Goal: Information Seeking & Learning: Learn about a topic

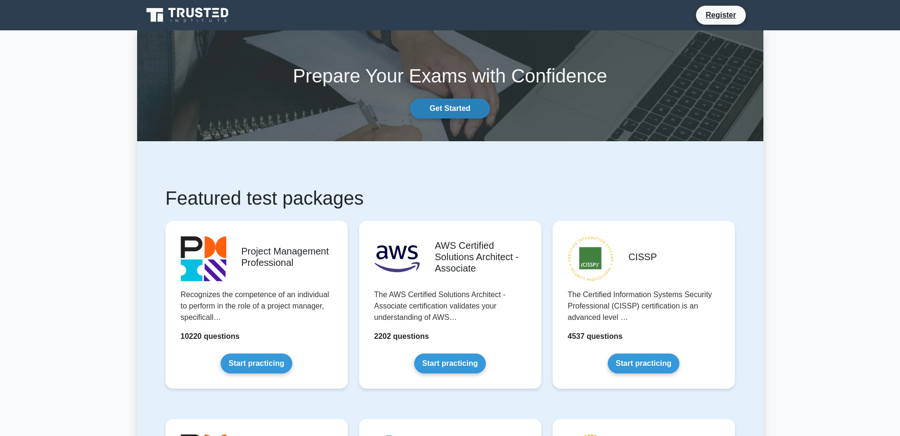
click at [453, 111] on link "Get Started" at bounding box center [450, 109] width 80 height 20
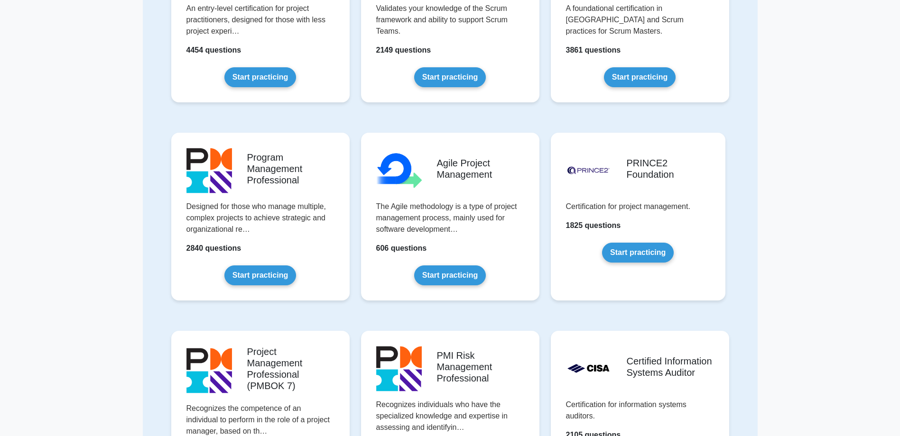
scroll to position [379, 0]
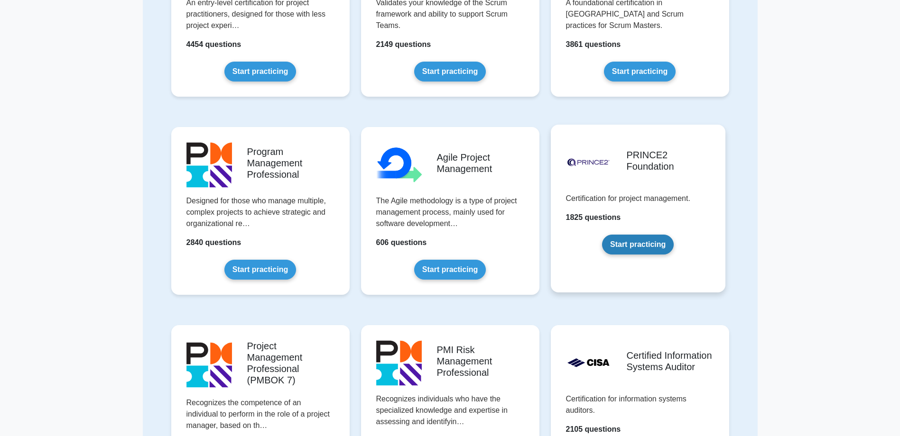
click at [634, 244] on link "Start practicing" at bounding box center [638, 245] width 72 height 20
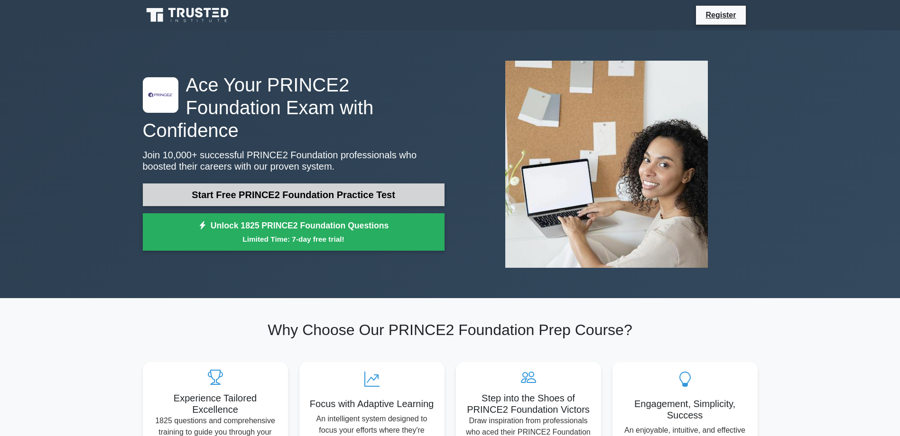
click at [365, 184] on link "Start Free PRINCE2 Foundation Practice Test" at bounding box center [294, 195] width 302 height 23
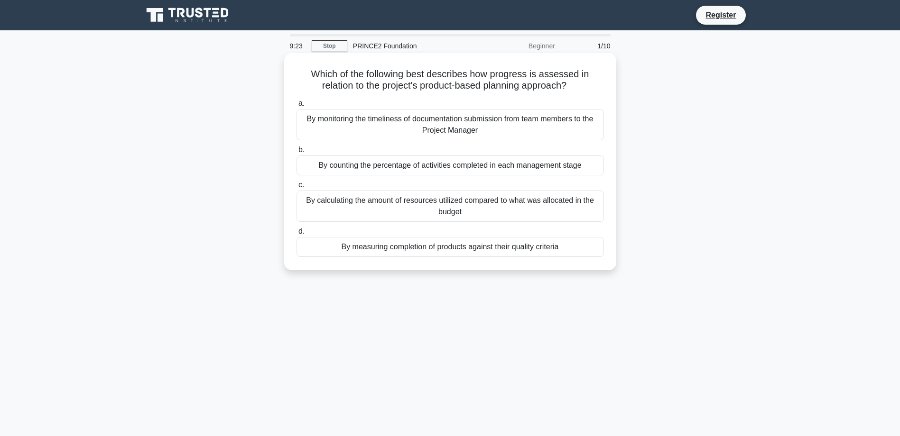
click at [411, 128] on div "By monitoring the timeliness of documentation submission from team members to t…" at bounding box center [449, 124] width 307 height 31
click at [296, 107] on input "a. By monitoring the timeliness of documentation submission from team members t…" at bounding box center [296, 104] width 0 height 6
click at [399, 163] on div "Prioritize the business interests and ensure consensus is reached" at bounding box center [449, 166] width 307 height 20
click at [296, 153] on input "b. Prioritize the business interests and ensure consensus is reached" at bounding box center [296, 150] width 0 height 6
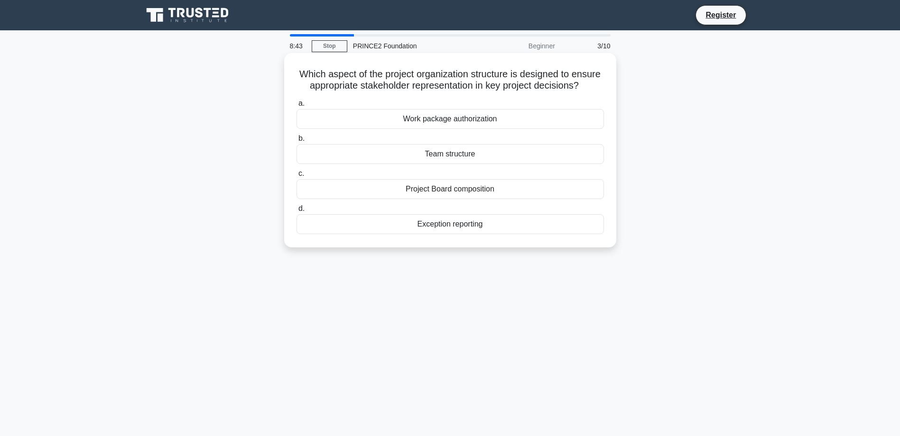
click at [432, 199] on div "Project Board composition" at bounding box center [449, 189] width 307 height 20
click at [296, 177] on input "c. Project Board composition" at bounding box center [296, 174] width 0 height 6
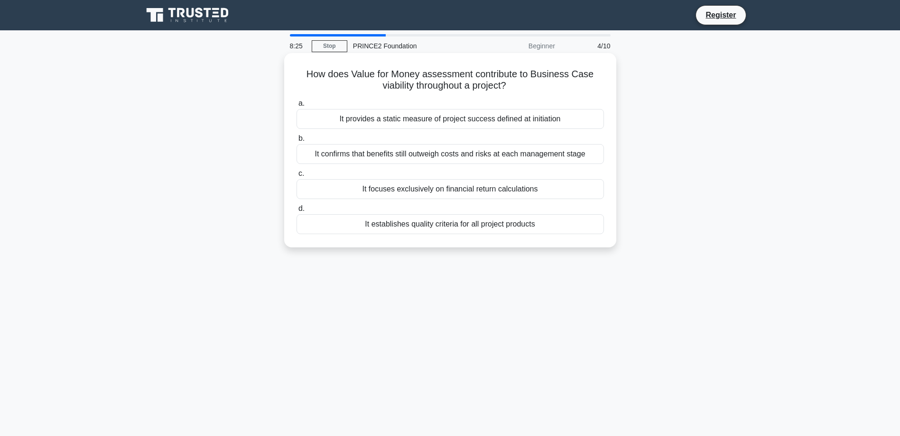
click at [450, 156] on div "It confirms that benefits still outweigh costs and risks at each management sta…" at bounding box center [449, 154] width 307 height 20
click at [296, 142] on input "b. It confirms that benefits still outweigh costs and risks at each management …" at bounding box center [296, 139] width 0 height 6
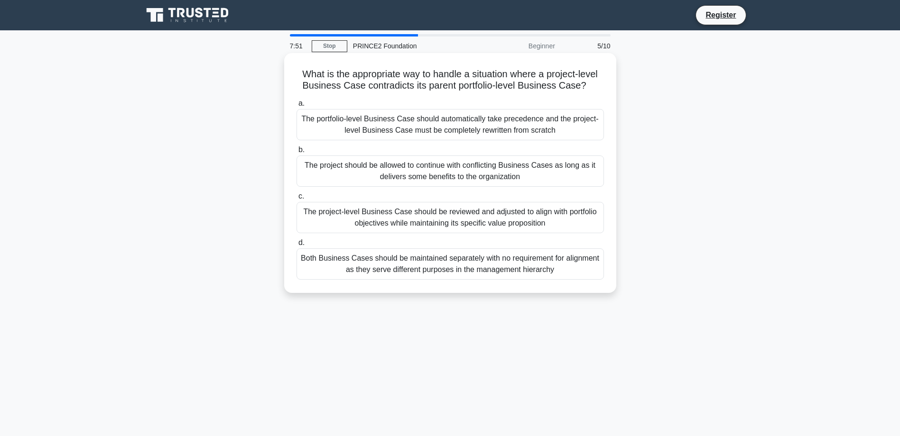
click at [460, 219] on div "The project-level Business Case should be reviewed and adjusted to align with p…" at bounding box center [449, 217] width 307 height 31
click at [296, 200] on input "c. The project-level Business Case should be reviewed and adjusted to align wit…" at bounding box center [296, 197] width 0 height 6
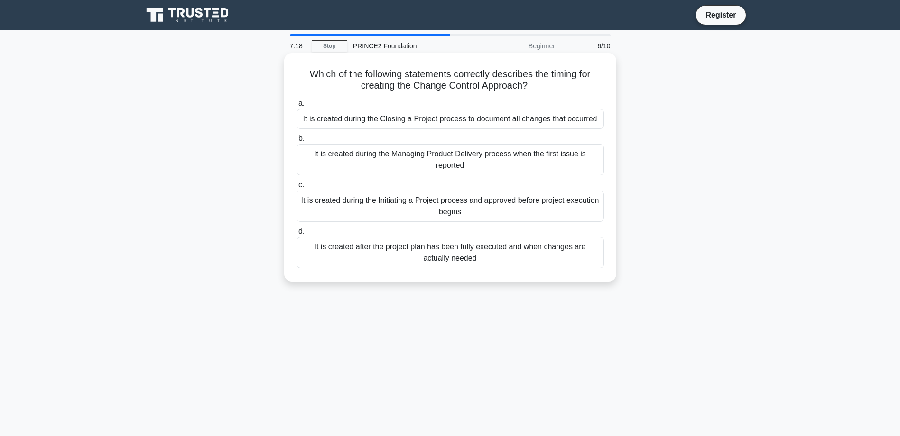
click at [480, 158] on div "It is created during the Managing Product Delivery process when the first issue…" at bounding box center [449, 159] width 307 height 31
click at [296, 142] on input "b. It is created during the Managing Product Delivery process when the first is…" at bounding box center [296, 139] width 0 height 6
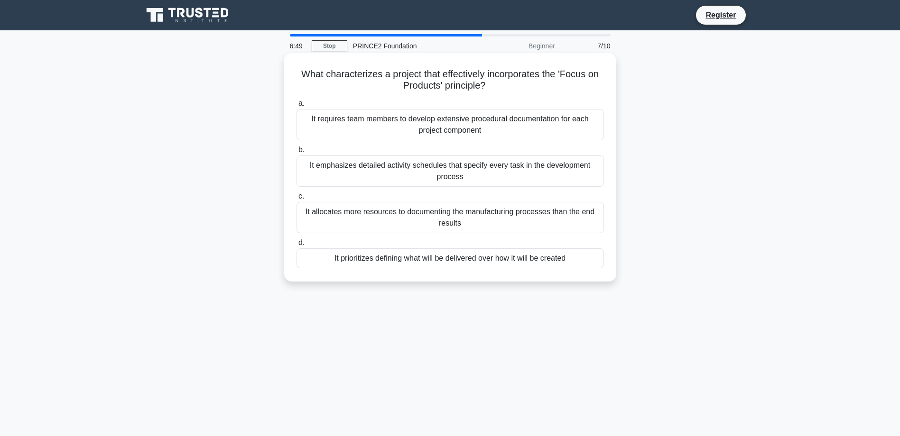
click at [462, 258] on div "It prioritizes defining what will be delivered over how it will be created" at bounding box center [449, 259] width 307 height 20
click at [296, 246] on input "d. It prioritizes defining what will be delivered over how it will be created" at bounding box center [296, 243] width 0 height 6
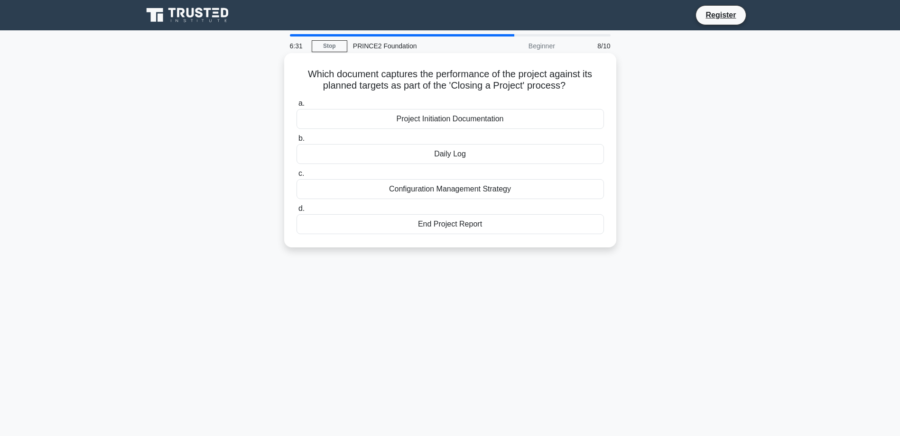
click at [470, 225] on div "End Project Report" at bounding box center [449, 224] width 307 height 20
click at [296, 212] on input "d. End Project Report" at bounding box center [296, 209] width 0 height 6
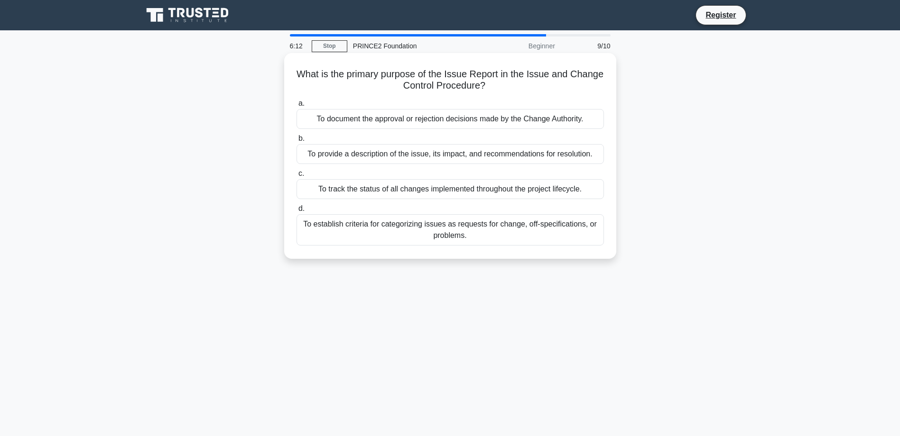
click at [449, 153] on div "To provide a description of the issue, its impact, and recommendations for reso…" at bounding box center [449, 154] width 307 height 20
click at [296, 142] on input "b. To provide a description of the issue, its impact, and recommendations for r…" at bounding box center [296, 139] width 0 height 6
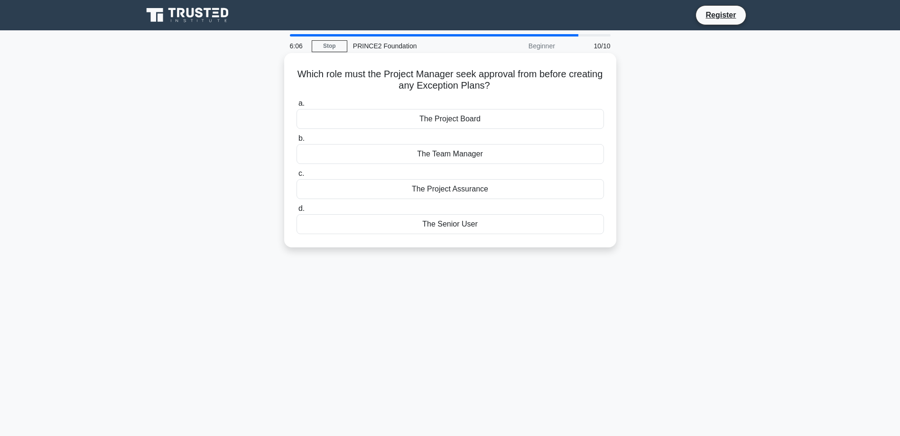
click at [461, 120] on div "The Project Board" at bounding box center [449, 119] width 307 height 20
click at [296, 107] on input "a. The Project Board" at bounding box center [296, 104] width 0 height 6
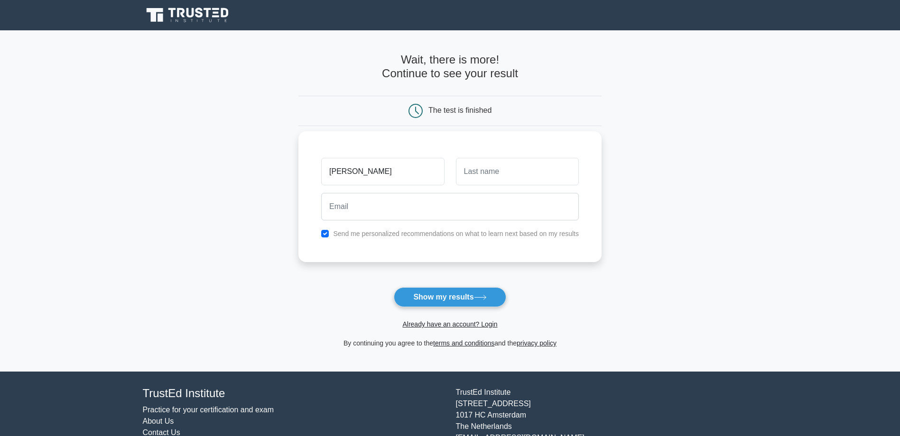
type input "[PERSON_NAME]"
click at [473, 173] on input "text" at bounding box center [517, 172] width 123 height 28
type input "Rodgers"
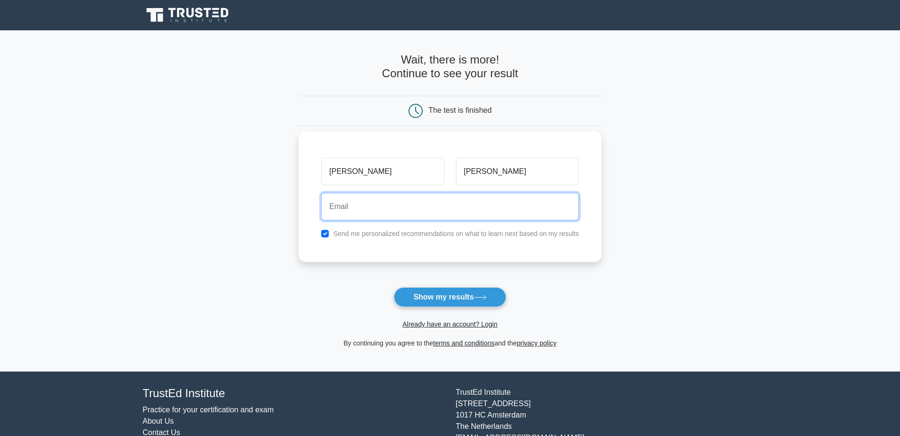
click at [416, 207] on input "email" at bounding box center [450, 207] width 258 height 28
type input "kellyrodgers@goowy.com"
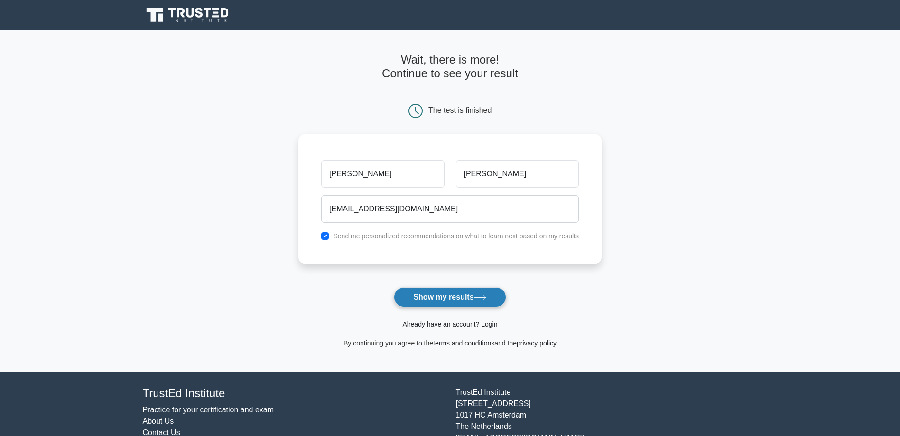
click at [462, 302] on button "Show my results" at bounding box center [450, 297] width 112 height 20
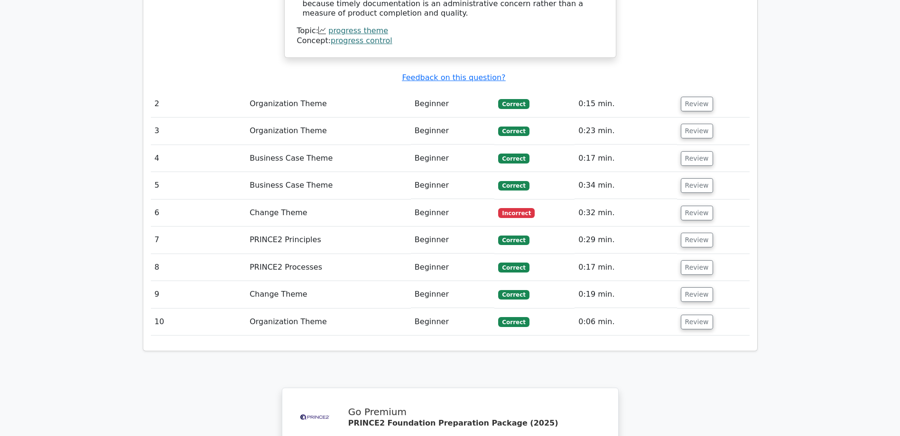
scroll to position [1109, 0]
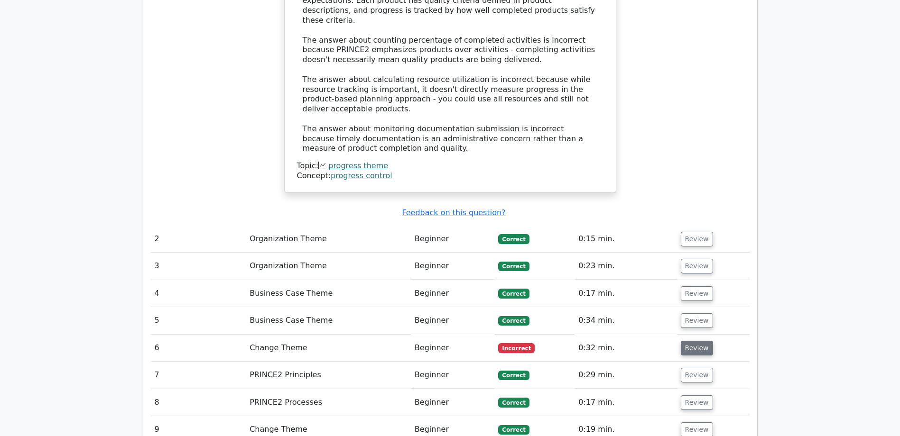
click at [689, 341] on button "Review" at bounding box center [697, 348] width 32 height 15
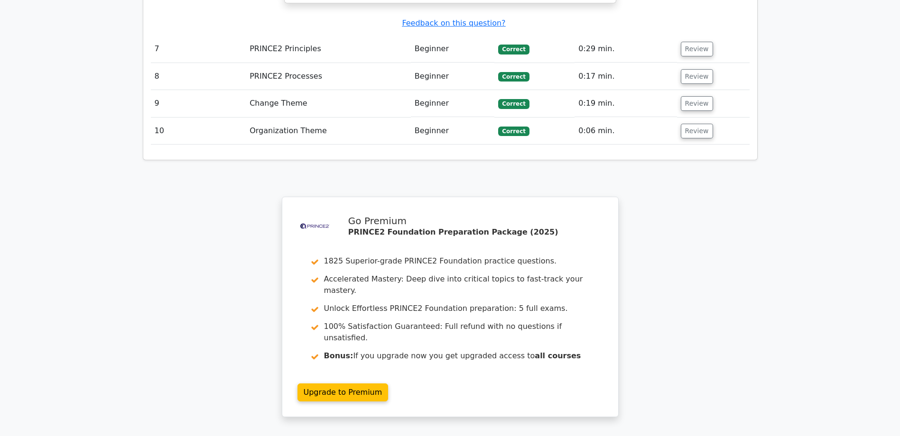
scroll to position [2011, 0]
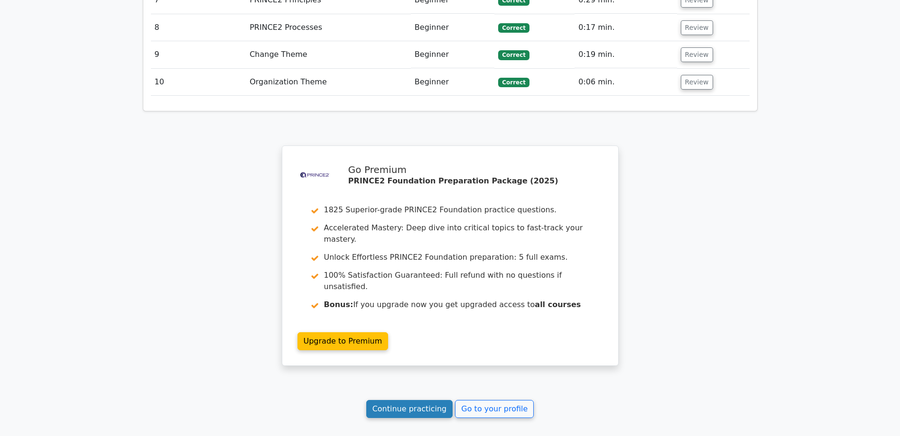
click at [425, 400] on link "Continue practicing" at bounding box center [409, 409] width 87 height 18
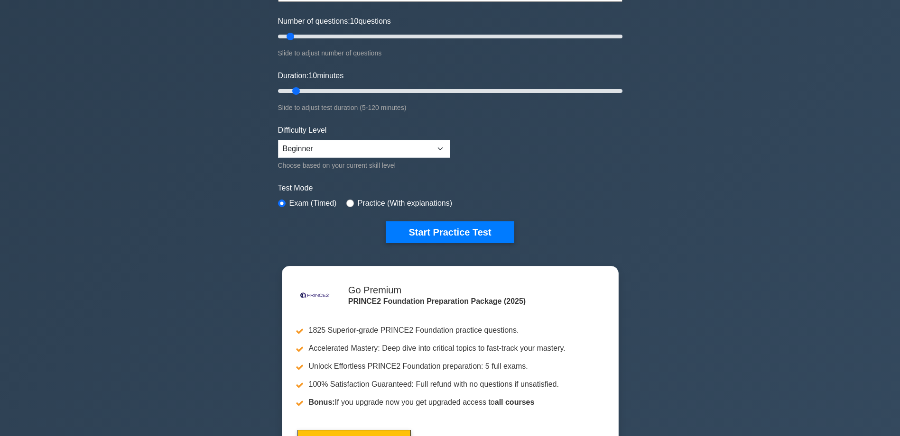
scroll to position [142, 0]
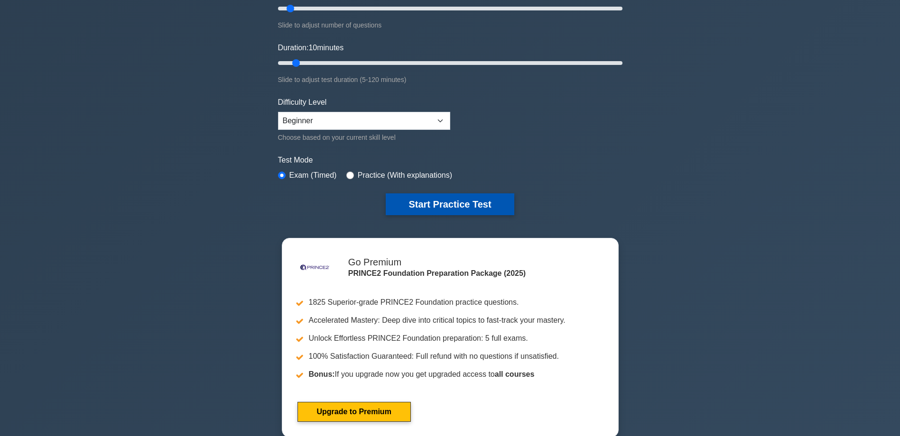
click at [457, 204] on button "Start Practice Test" at bounding box center [450, 205] width 128 height 22
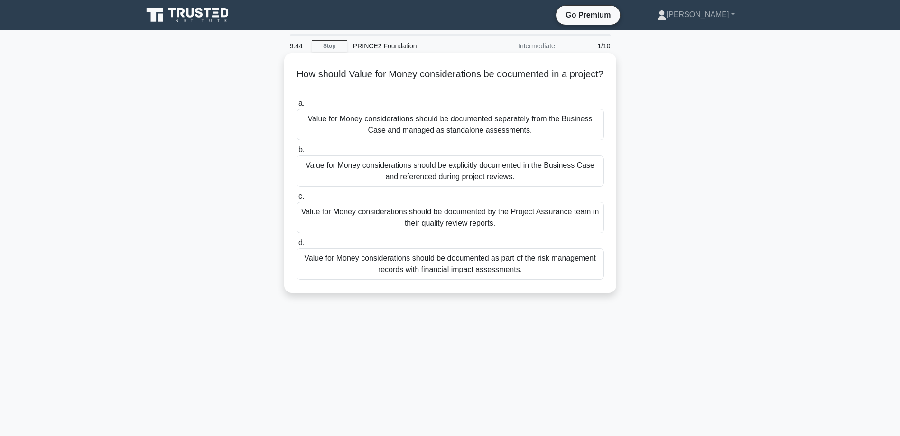
click at [509, 174] on div "Value for Money considerations should be explicitly documented in the Business …" at bounding box center [449, 171] width 307 height 31
click at [296, 153] on input "b. Value for Money considerations should be explicitly documented in the Busine…" at bounding box center [296, 150] width 0 height 6
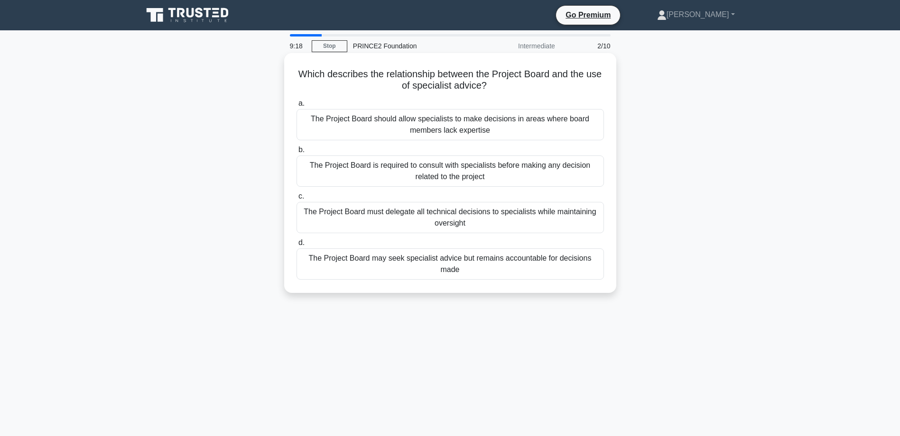
click at [511, 258] on div "The Project Board may seek specialist advice but remains accountable for decisi…" at bounding box center [449, 264] width 307 height 31
click at [296, 246] on input "d. The Project Board may seek specialist advice but remains accountable for dec…" at bounding box center [296, 243] width 0 height 6
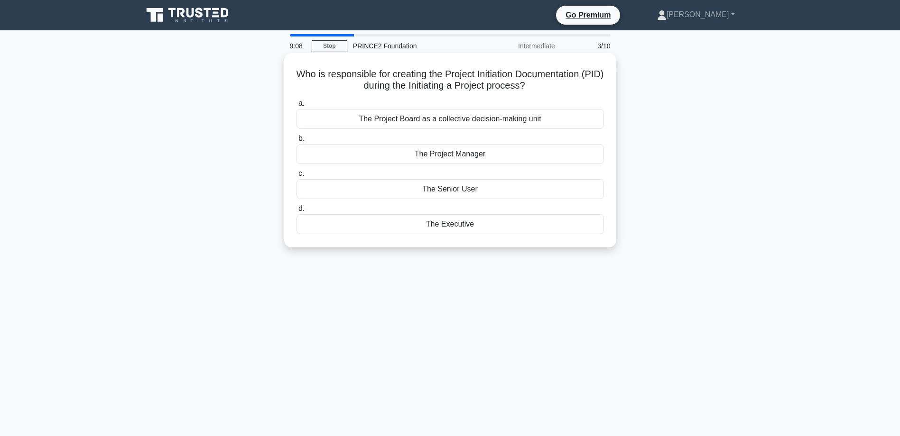
click at [482, 157] on div "The Project Manager" at bounding box center [449, 154] width 307 height 20
click at [296, 142] on input "b. The Project Manager" at bounding box center [296, 139] width 0 height 6
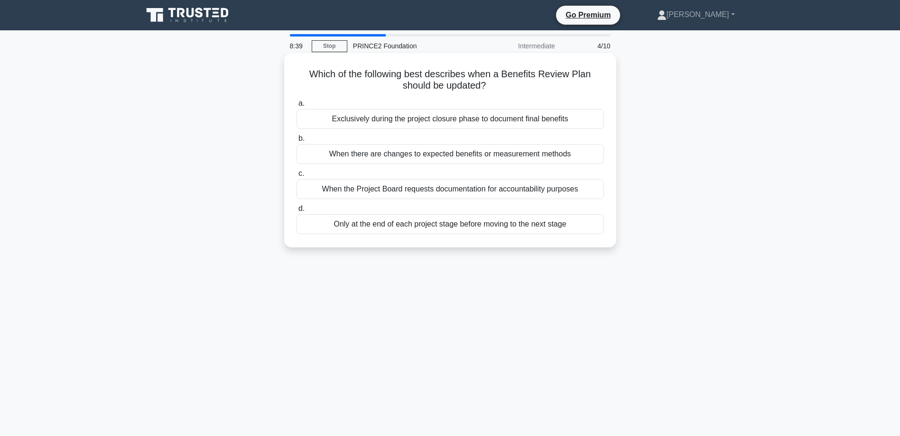
click at [470, 152] on div "When there are changes to expected benefits or measurement methods" at bounding box center [449, 154] width 307 height 20
click at [296, 142] on input "b. When there are changes to expected benefits or measurement methods" at bounding box center [296, 139] width 0 height 6
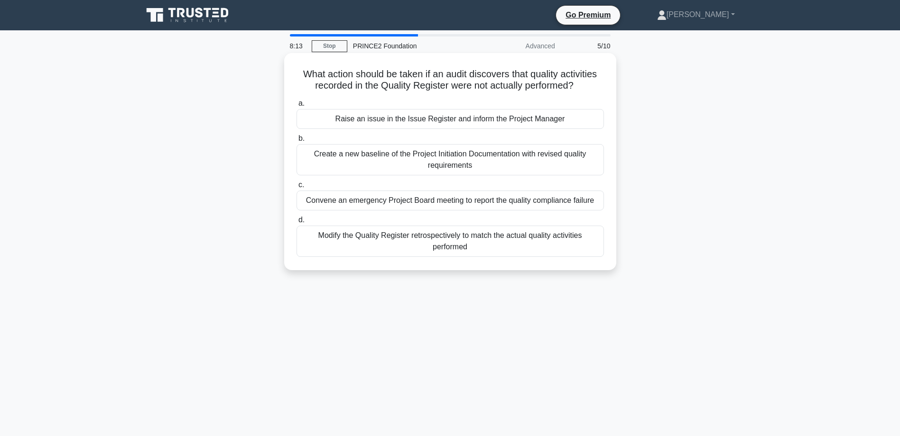
click at [499, 120] on div "Raise an issue in the Issue Register and inform the Project Manager" at bounding box center [449, 119] width 307 height 20
click at [296, 107] on input "a. Raise an issue in the Issue Register and inform the Project Manager" at bounding box center [296, 104] width 0 height 6
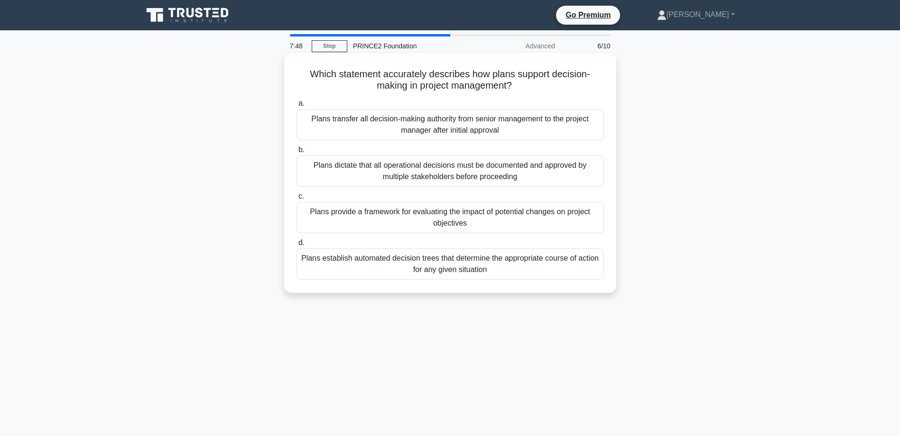
click at [469, 219] on div "Plans provide a framework for evaluating the impact of potential changes on pro…" at bounding box center [449, 217] width 307 height 31
click at [296, 200] on input "c. Plans provide a framework for evaluating the impact of potential changes on …" at bounding box center [296, 197] width 0 height 6
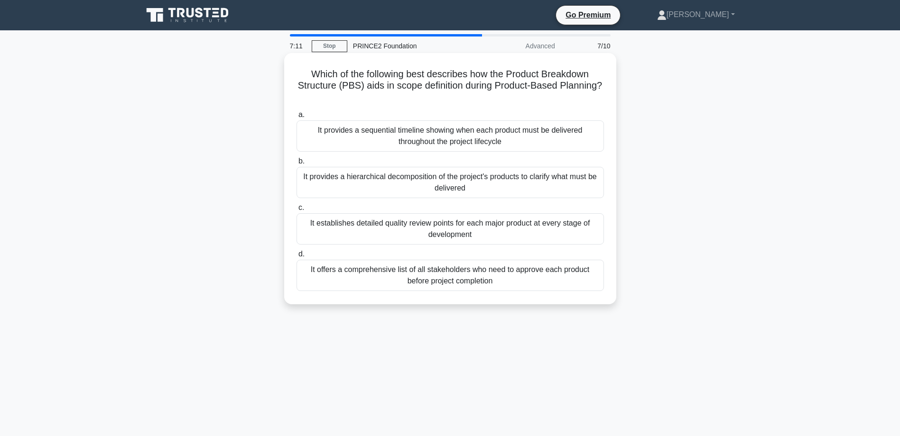
click at [488, 129] on div "It provides a sequential timeline showing when each product must be delivered t…" at bounding box center [449, 135] width 307 height 31
click at [296, 118] on input "a. It provides a sequential timeline showing when each product must be delivere…" at bounding box center [296, 115] width 0 height 6
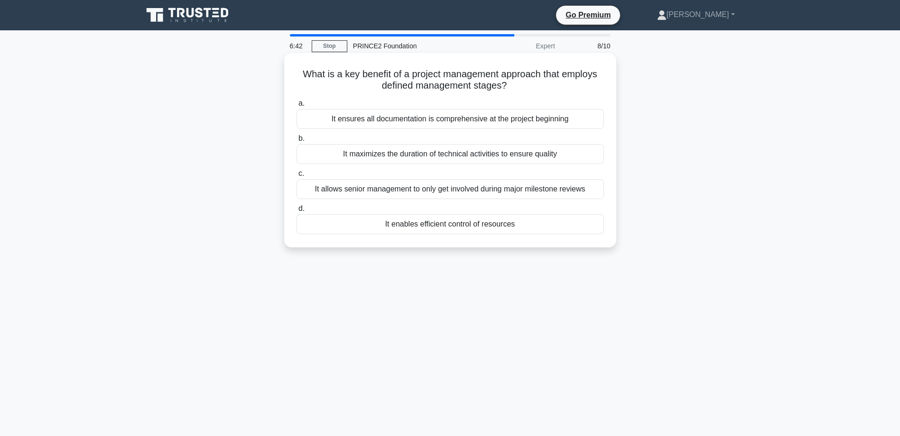
click at [486, 222] on div "It enables efficient control of resources" at bounding box center [449, 224] width 307 height 20
click at [296, 212] on input "d. It enables efficient control of resources" at bounding box center [296, 209] width 0 height 6
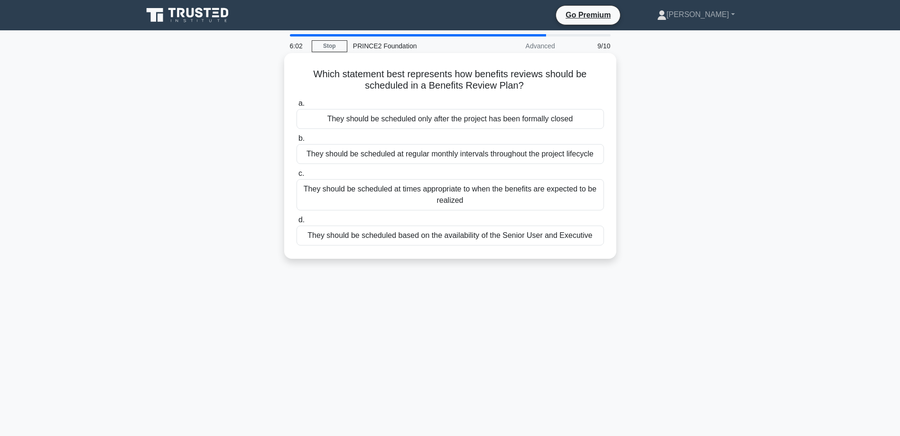
click at [434, 115] on div "They should be scheduled only after the project has been formally closed" at bounding box center [449, 119] width 307 height 20
click at [296, 107] on input "a. They should be scheduled only after the project has been formally closed" at bounding box center [296, 104] width 0 height 6
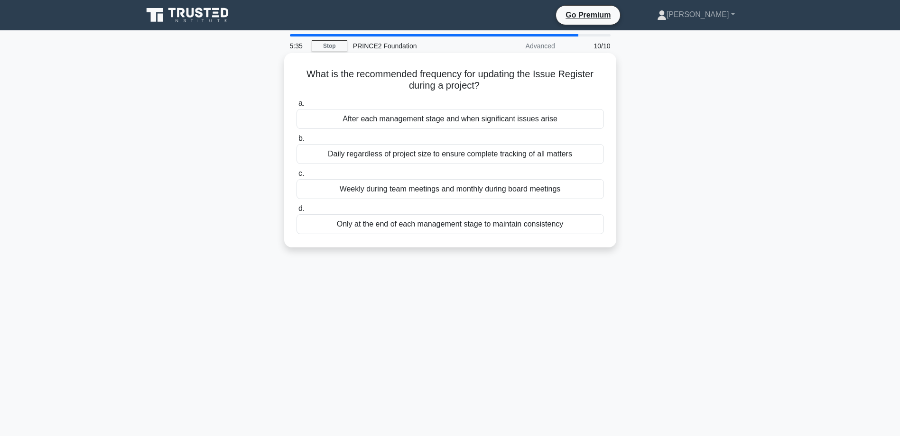
click at [412, 154] on div "Daily regardless of project size to ensure complete tracking of all matters" at bounding box center [449, 154] width 307 height 20
click at [296, 142] on input "b. Daily regardless of project size to ensure complete tracking of all matters" at bounding box center [296, 139] width 0 height 6
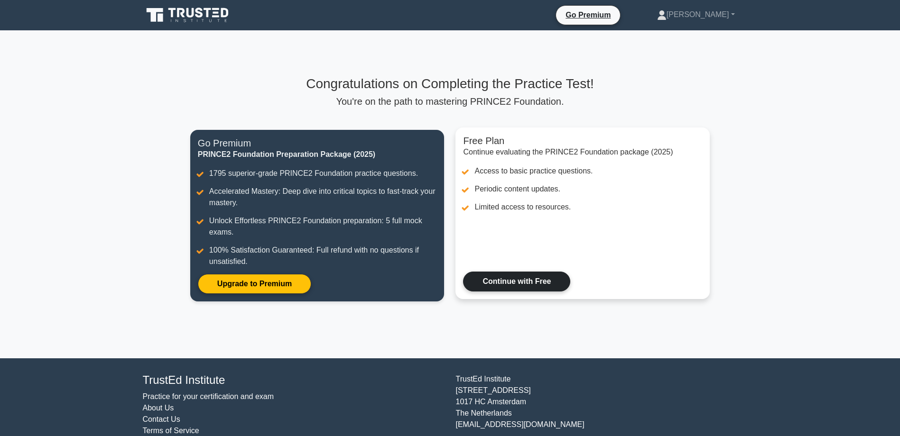
click at [509, 277] on link "Continue with Free" at bounding box center [516, 282] width 107 height 20
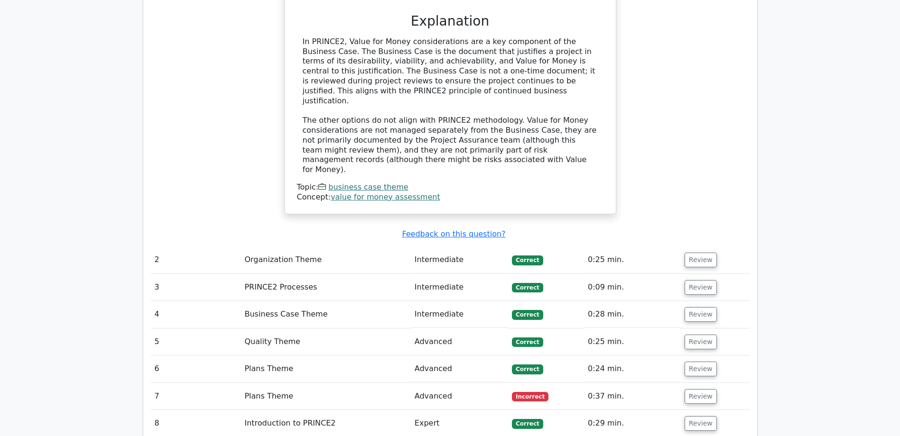
scroll to position [1044, 0]
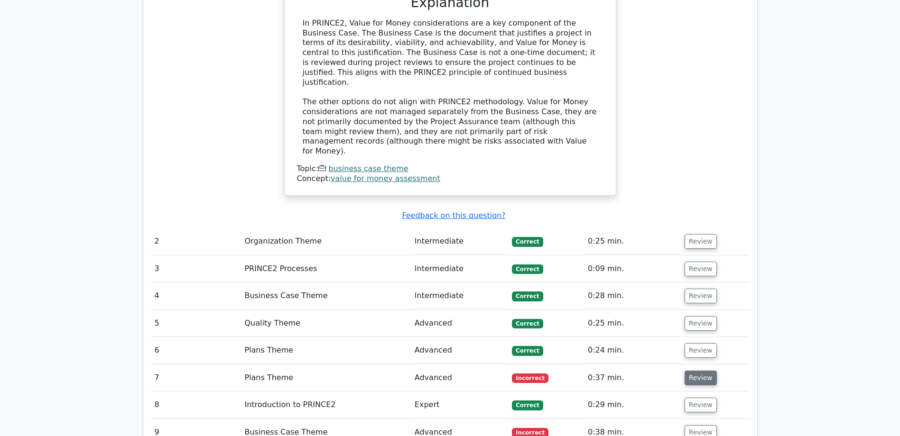
click at [708, 371] on button "Review" at bounding box center [700, 378] width 32 height 15
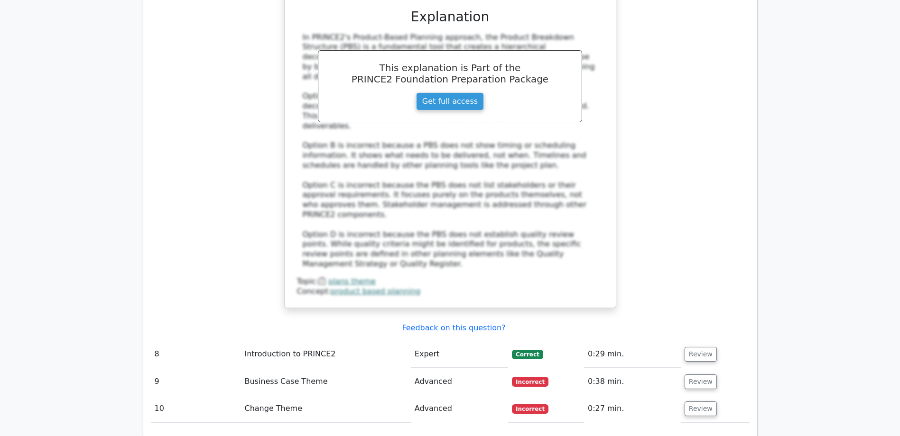
scroll to position [1660, 0]
click at [696, 374] on button "Review" at bounding box center [700, 381] width 32 height 15
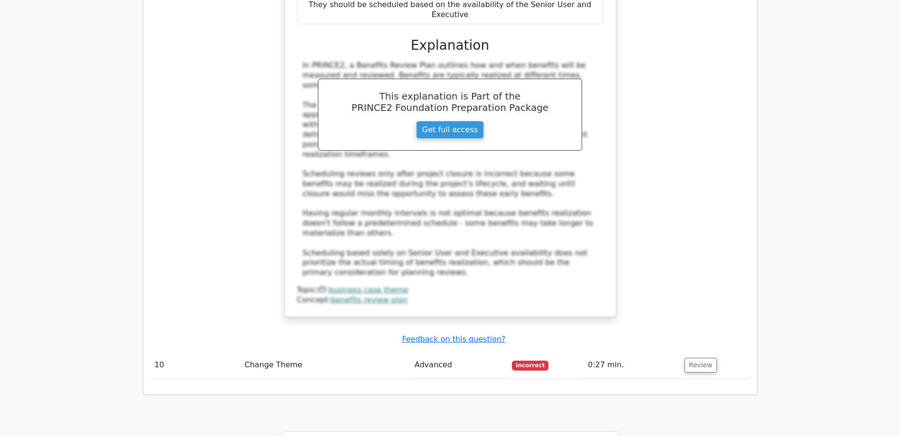
scroll to position [2229, 0]
click at [694, 355] on button "Review" at bounding box center [700, 362] width 32 height 15
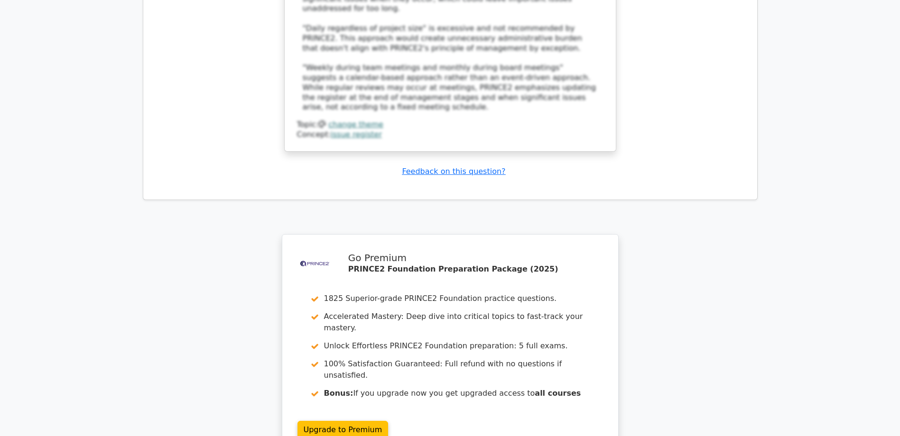
scroll to position [2985, 0]
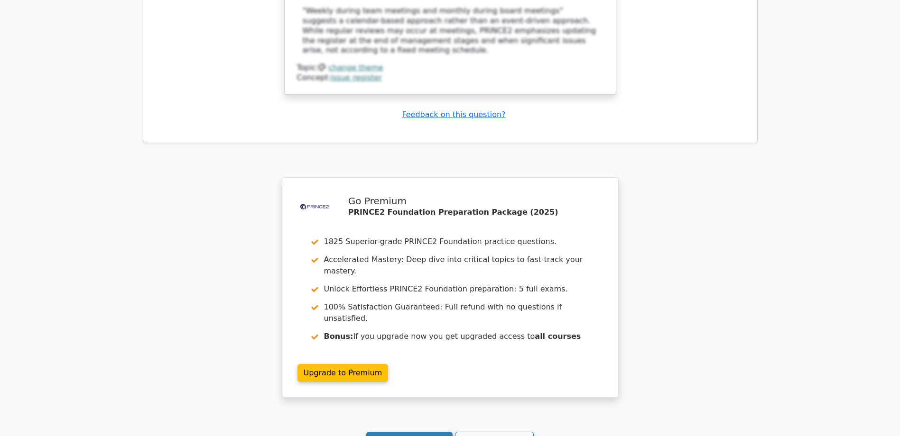
click at [414, 432] on link "Continue practicing" at bounding box center [409, 441] width 87 height 18
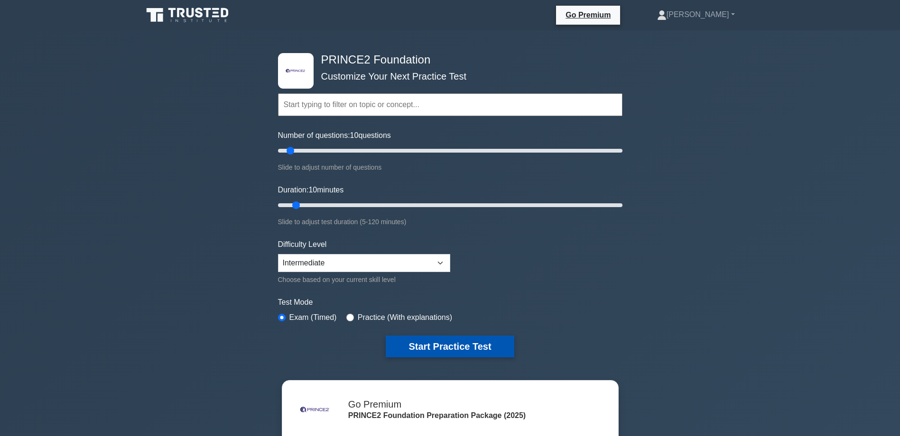
click at [450, 341] on button "Start Practice Test" at bounding box center [450, 347] width 128 height 22
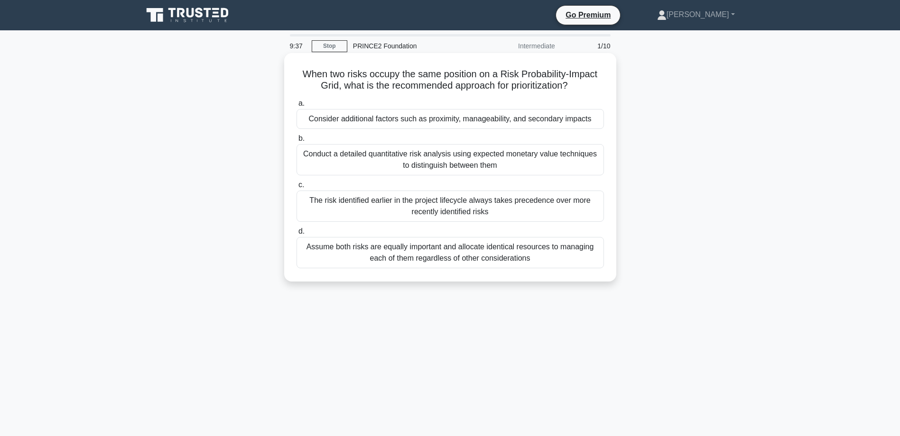
click at [496, 250] on div "Assume both risks are equally important and allocate identical resources to man…" at bounding box center [449, 252] width 307 height 31
click at [296, 235] on input "d. Assume both risks are equally important and allocate identical resources to …" at bounding box center [296, 232] width 0 height 6
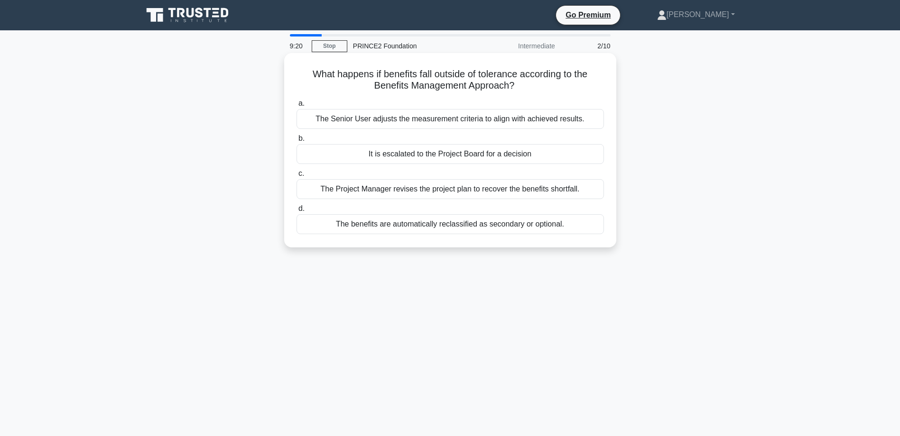
click at [447, 155] on div "It is escalated to the Project Board for a decision" at bounding box center [449, 154] width 307 height 20
click at [296, 142] on input "b. It is escalated to the Project Board for a decision" at bounding box center [296, 139] width 0 height 6
click at [457, 191] on div "Through the establishment of appropriate tolerances for each team" at bounding box center [449, 189] width 307 height 20
click at [296, 177] on input "c. Through the establishment of appropriate tolerances for each team" at bounding box center [296, 174] width 0 height 6
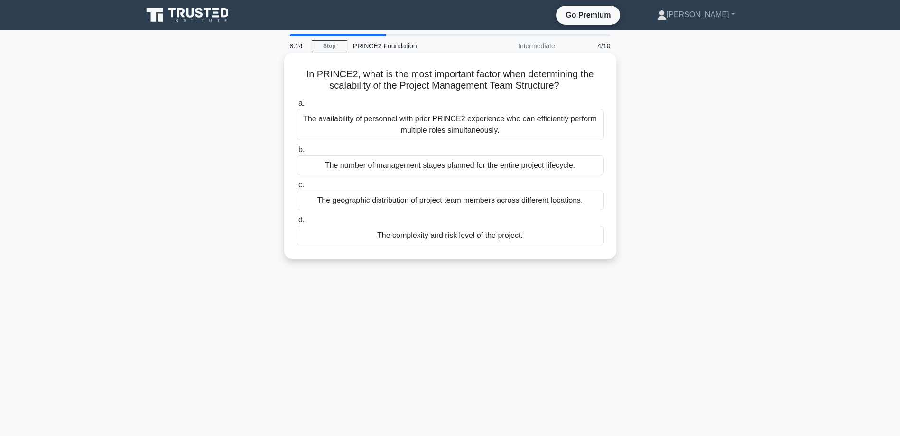
click at [455, 238] on div "The complexity and risk level of the project." at bounding box center [449, 236] width 307 height 20
click at [296, 223] on input "d. The complexity and risk level of the project." at bounding box center [296, 220] width 0 height 6
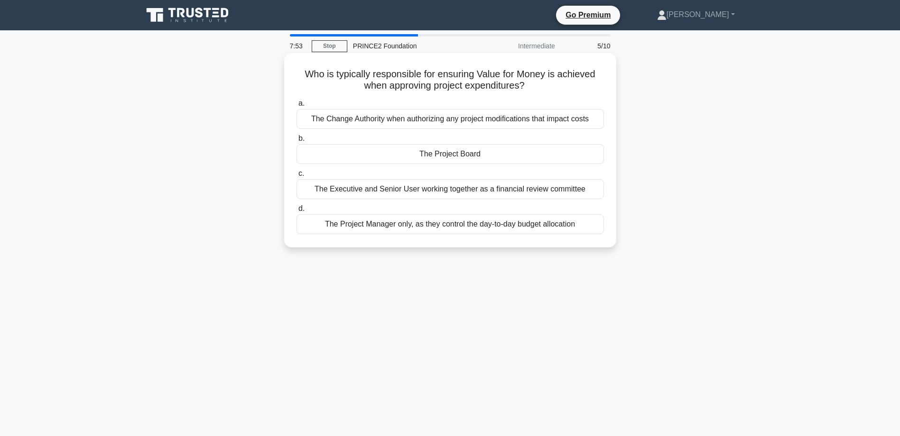
click at [448, 156] on div "The Project Board" at bounding box center [449, 154] width 307 height 20
click at [296, 142] on input "b. The Project Board" at bounding box center [296, 139] width 0 height 6
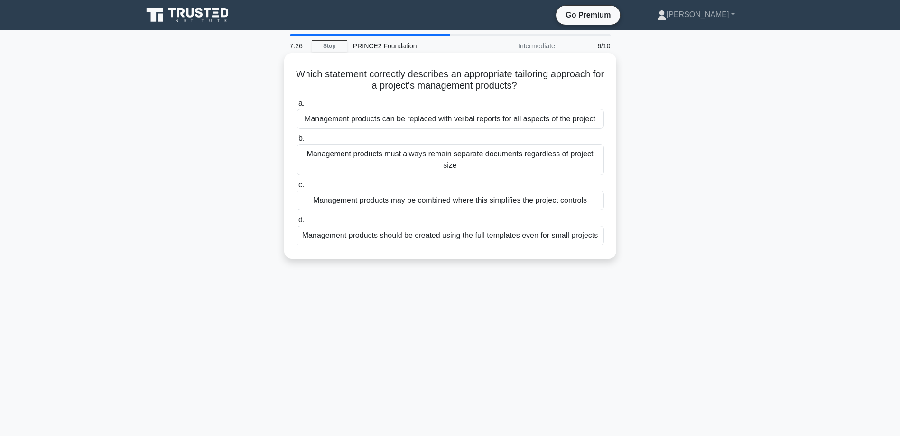
click at [460, 160] on div "Management products must always remain separate documents regardless of project…" at bounding box center [449, 159] width 307 height 31
click at [296, 142] on input "b. Management products must always remain separate documents regardless of proj…" at bounding box center [296, 139] width 0 height 6
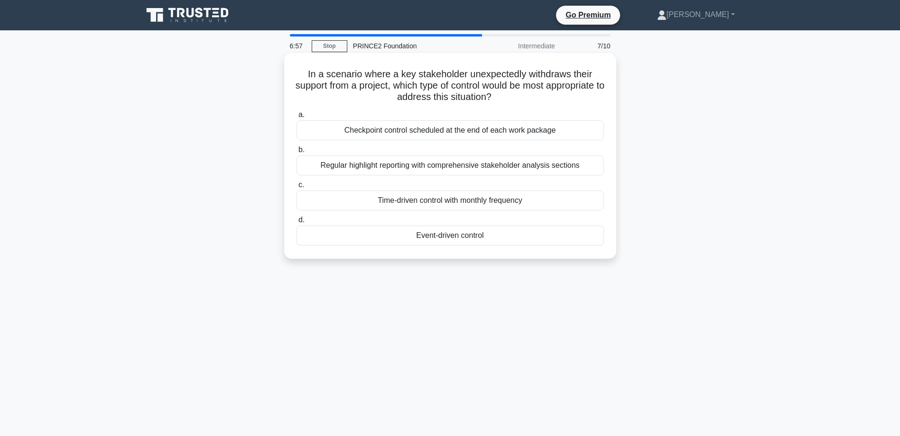
click at [444, 235] on div "Event-driven control" at bounding box center [449, 236] width 307 height 20
click at [296, 223] on input "d. Event-driven control" at bounding box center [296, 220] width 0 height 6
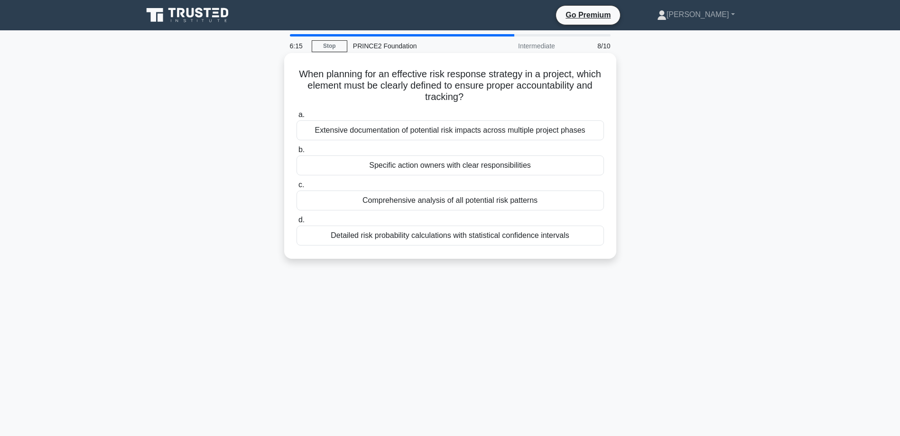
click at [486, 169] on div "Specific action owners with clear responsibilities" at bounding box center [449, 166] width 307 height 20
click at [296, 153] on input "b. Specific action owners with clear responsibilities" at bounding box center [296, 150] width 0 height 6
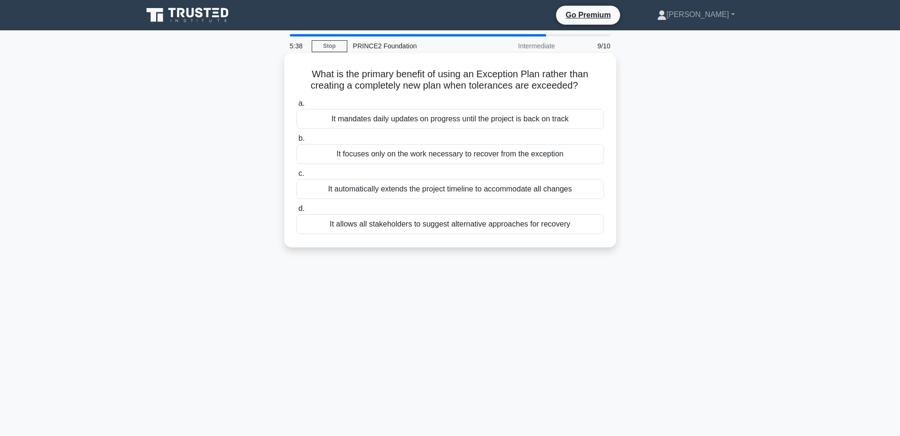
click at [477, 156] on div "It focuses only on the work necessary to recover from the exception" at bounding box center [449, 154] width 307 height 20
click at [296, 142] on input "b. It focuses only on the work necessary to recover from the exception" at bounding box center [296, 139] width 0 height 6
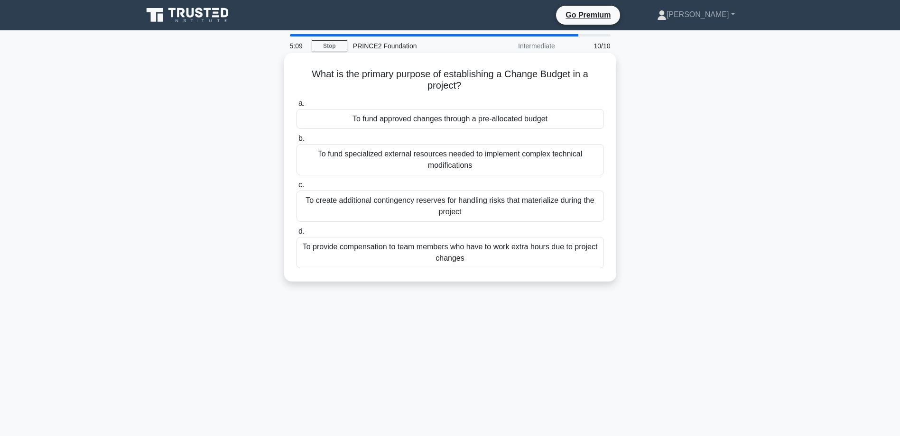
click at [503, 120] on div "To fund approved changes through a pre-allocated budget" at bounding box center [449, 119] width 307 height 20
click at [296, 107] on input "a. To fund approved changes through a pre-allocated budget" at bounding box center [296, 104] width 0 height 6
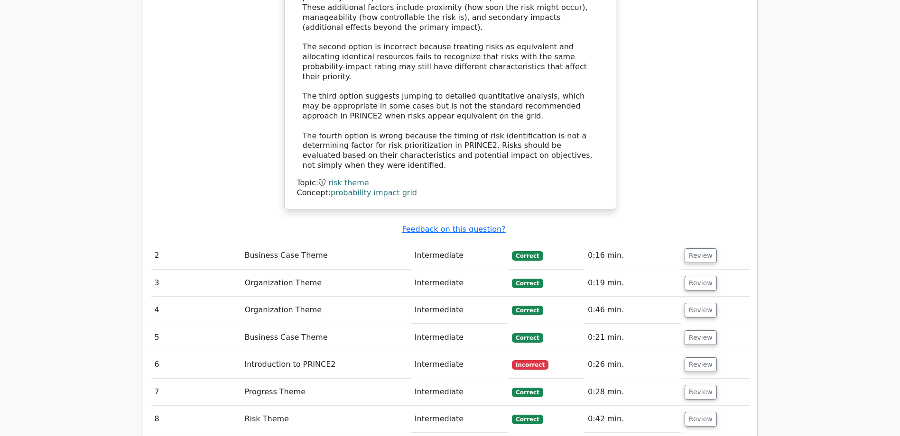
scroll to position [1138, 0]
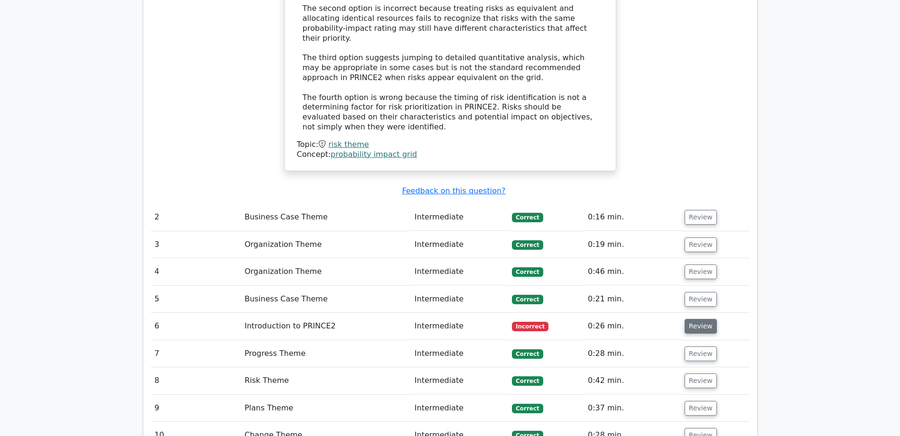
click at [699, 319] on button "Review" at bounding box center [700, 326] width 32 height 15
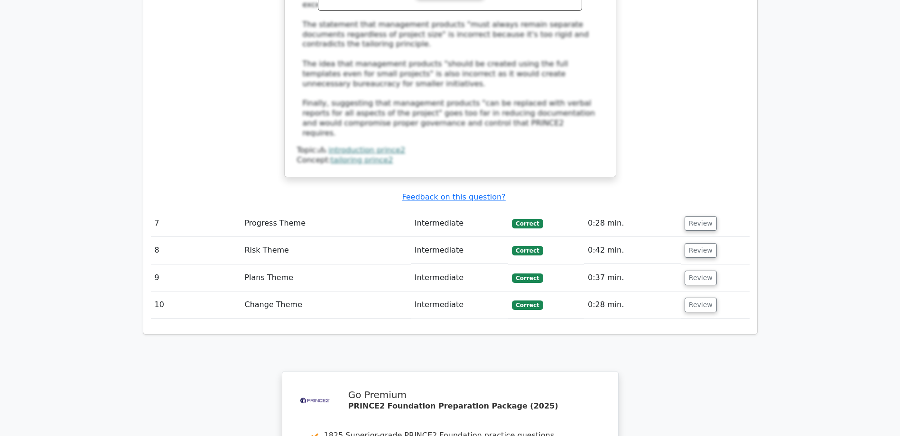
scroll to position [1997, 0]
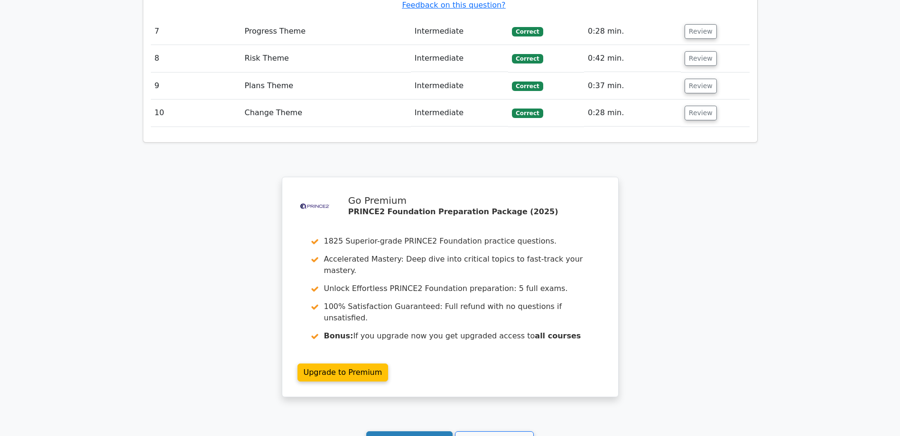
click at [422, 432] on link "Continue practicing" at bounding box center [409, 441] width 87 height 18
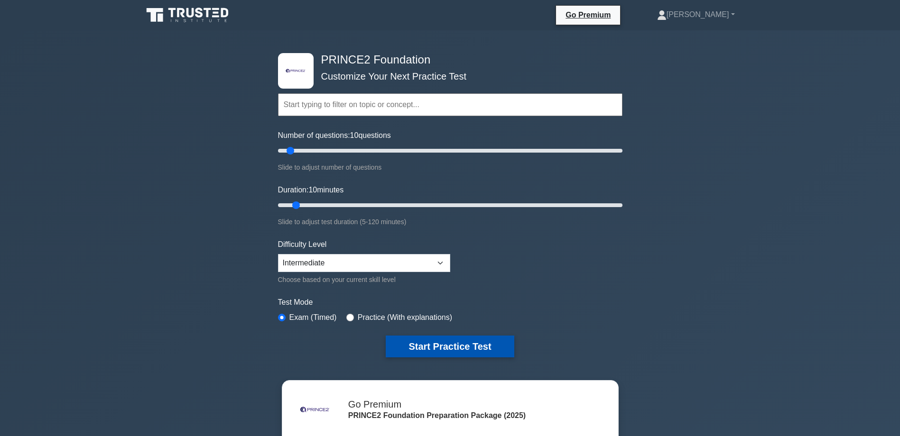
click at [457, 343] on button "Start Practice Test" at bounding box center [450, 347] width 128 height 22
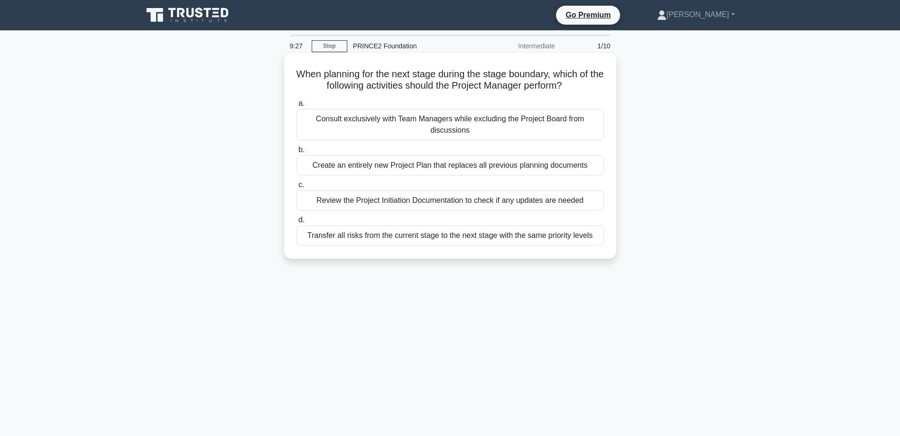
click at [437, 199] on div "Review the Project Initiation Documentation to check if any updates are needed" at bounding box center [449, 201] width 307 height 20
click at [296, 188] on input "c. Review the Project Initiation Documentation to check if any updates are need…" at bounding box center [296, 185] width 0 height 6
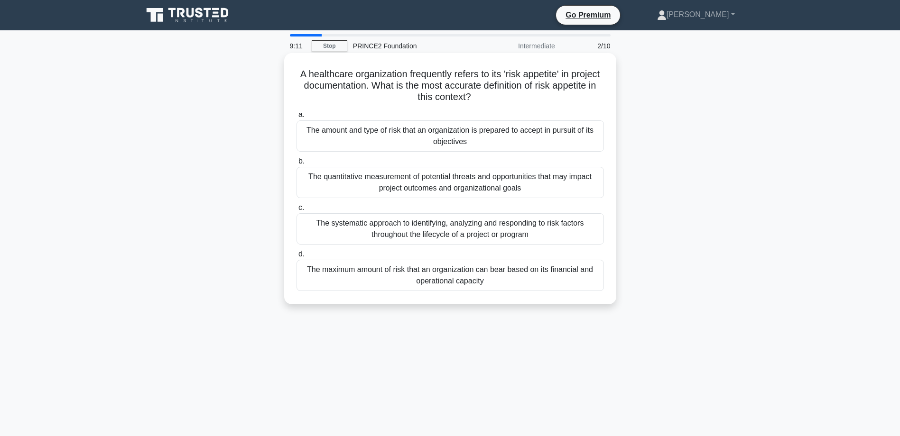
click at [483, 136] on div "The amount and type of risk that an organization is prepared to accept in pursu…" at bounding box center [449, 135] width 307 height 31
click at [296, 118] on input "a. The amount and type of risk that an organization is prepared to accept in pu…" at bounding box center [296, 115] width 0 height 6
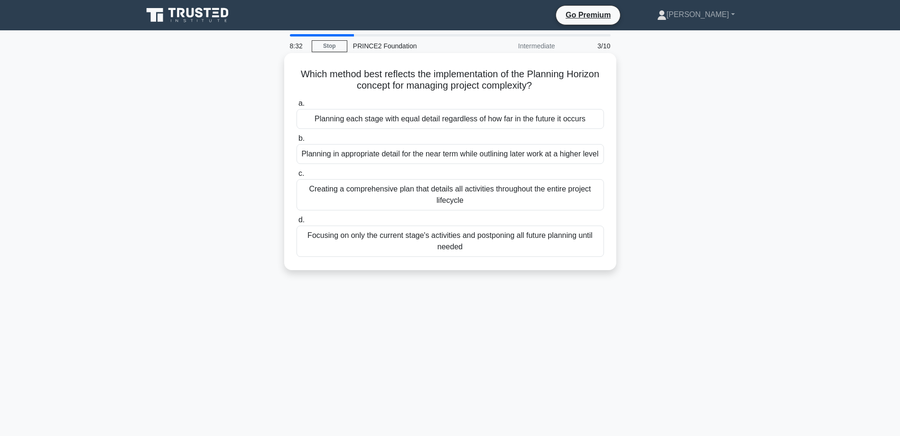
click at [481, 156] on div "Planning in appropriate detail for the near term while outlining later work at …" at bounding box center [449, 154] width 307 height 20
click at [296, 142] on input "b. Planning in appropriate detail for the near term while outlining later work …" at bounding box center [296, 139] width 0 height 6
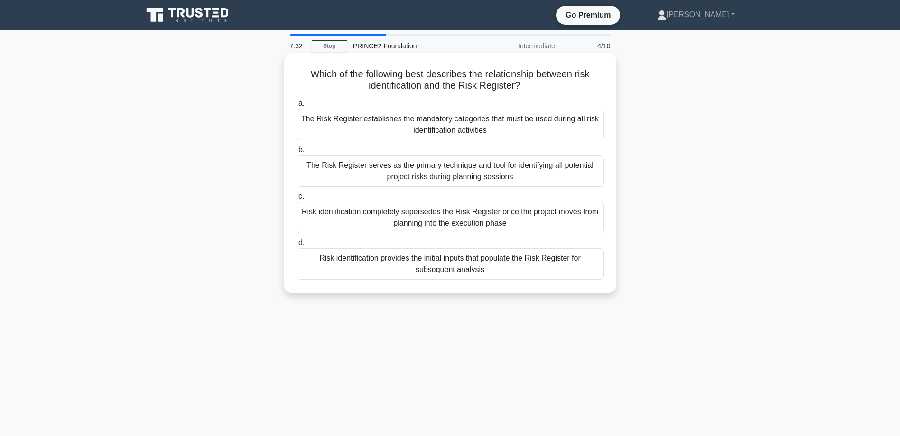
click at [497, 261] on div "Risk identification provides the initial inputs that populate the Risk Register…" at bounding box center [449, 264] width 307 height 31
click at [296, 246] on input "d. Risk identification provides the initial inputs that populate the Risk Regis…" at bounding box center [296, 243] width 0 height 6
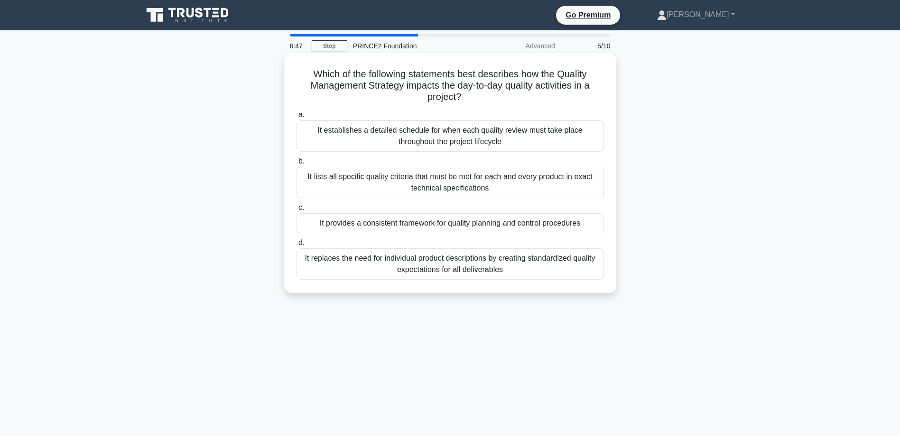
click at [476, 130] on div "It establishes a detailed schedule for when each quality review must take place…" at bounding box center [449, 135] width 307 height 31
click at [296, 118] on input "a. It establishes a detailed schedule for when each quality review must take pl…" at bounding box center [296, 115] width 0 height 6
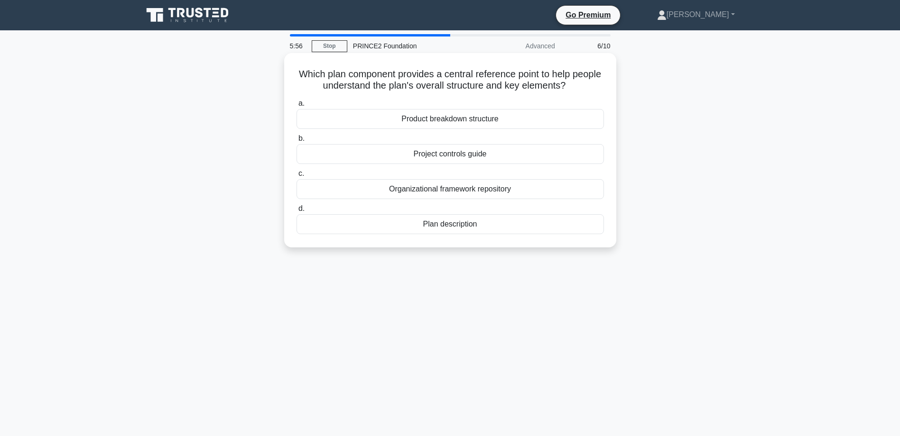
click at [484, 187] on div "Organizational framework repository" at bounding box center [449, 189] width 307 height 20
click at [296, 177] on input "c. Organizational framework repository" at bounding box center [296, 174] width 0 height 6
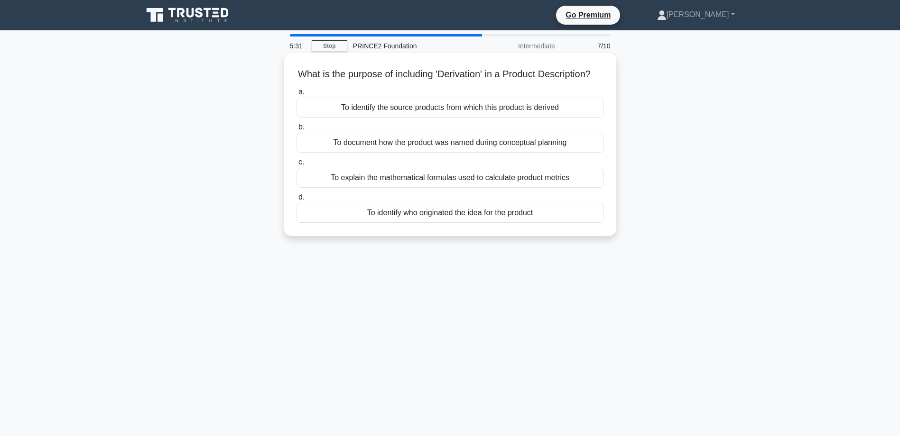
click at [503, 118] on div "To identify the source products from which this product is derived" at bounding box center [449, 108] width 307 height 20
click at [296, 95] on input "a. To identify the source products from which this product is derived" at bounding box center [296, 92] width 0 height 6
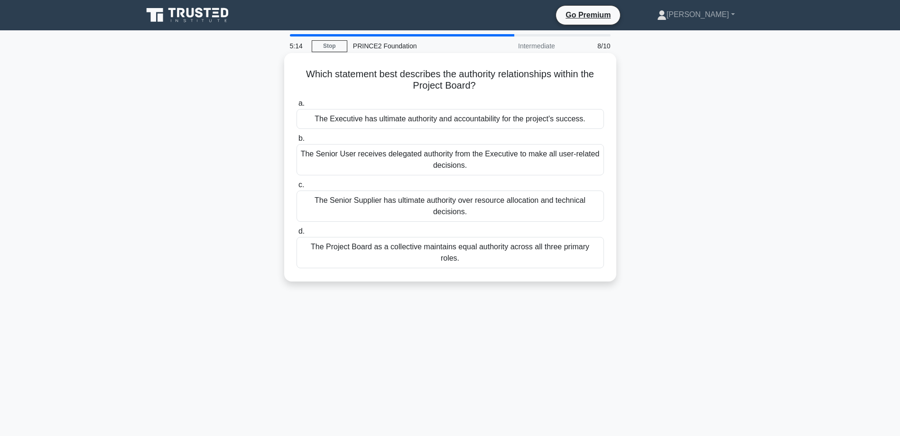
click at [495, 244] on div "The Project Board as a collective maintains equal authority across all three pr…" at bounding box center [449, 252] width 307 height 31
click at [296, 235] on input "d. The Project Board as a collective maintains equal authority across all three…" at bounding box center [296, 232] width 0 height 6
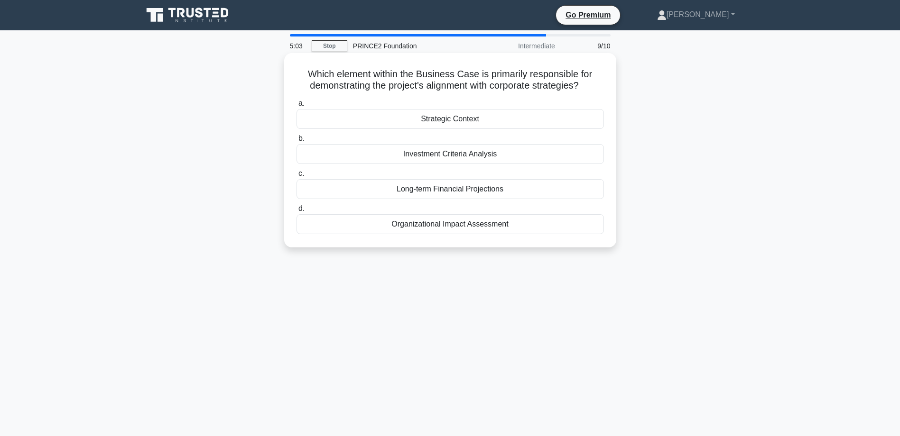
click at [465, 119] on div "Strategic Context" at bounding box center [449, 119] width 307 height 20
click at [296, 107] on input "a. Strategic Context" at bounding box center [296, 104] width 0 height 6
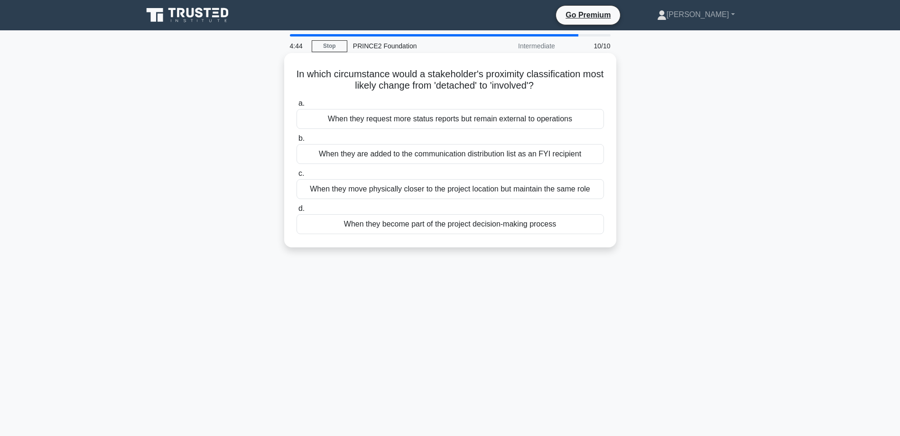
click at [470, 223] on div "When they become part of the project decision-making process" at bounding box center [449, 224] width 307 height 20
click at [296, 212] on input "d. When they become part of the project decision-making process" at bounding box center [296, 209] width 0 height 6
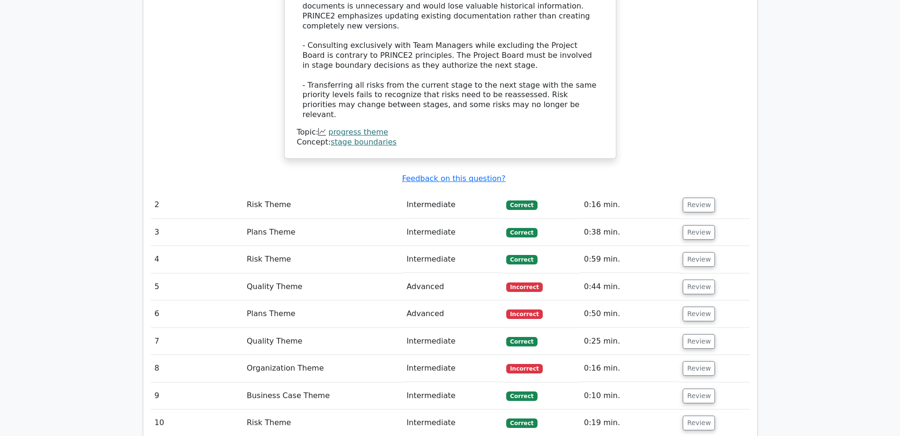
scroll to position [1138, 0]
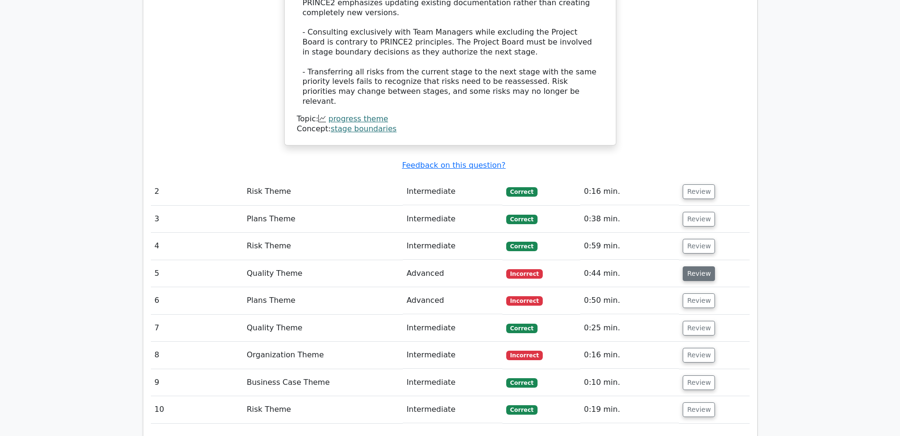
click at [694, 267] on button "Review" at bounding box center [699, 274] width 32 height 15
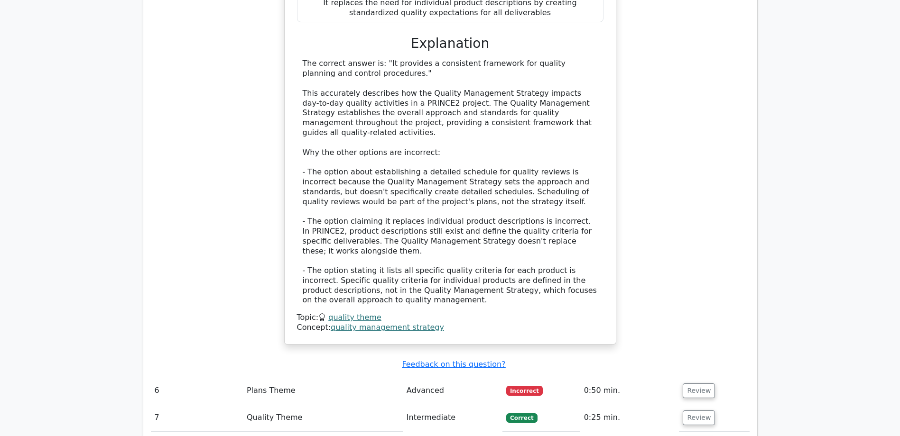
scroll to position [1660, 0]
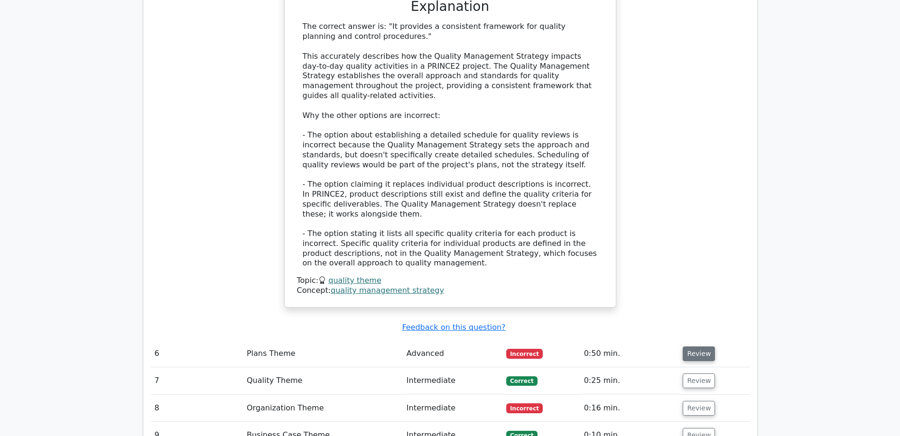
click at [693, 347] on button "Review" at bounding box center [699, 354] width 32 height 15
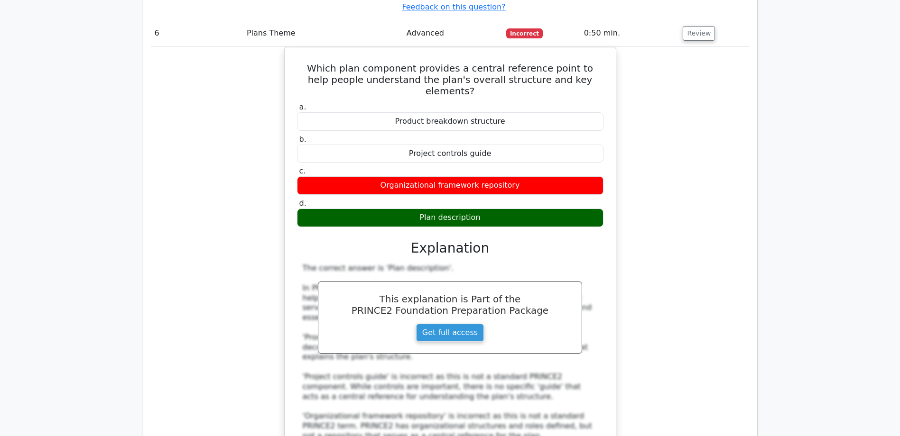
scroll to position [2087, 0]
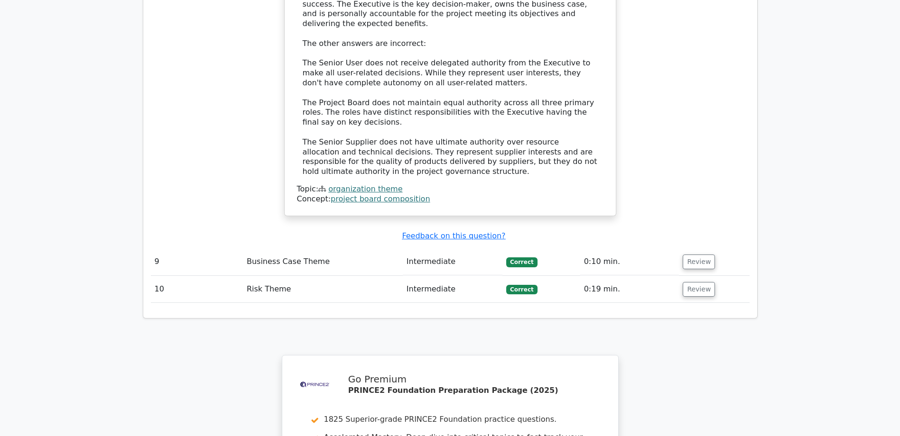
scroll to position [2894, 0]
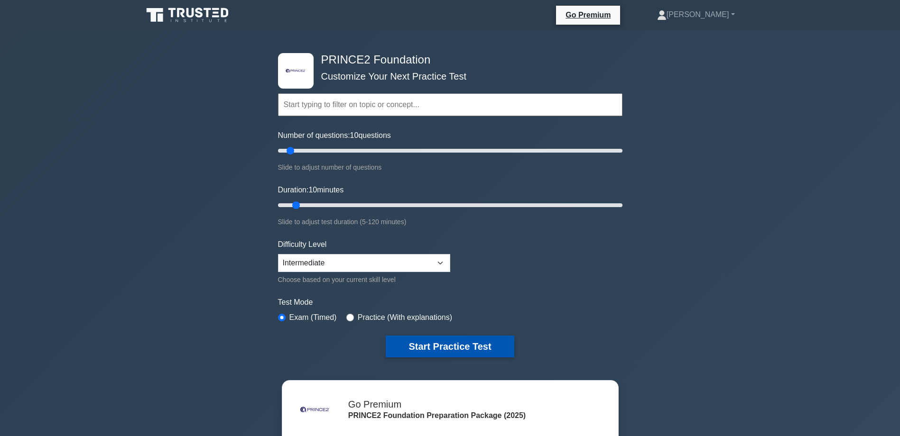
click at [442, 350] on button "Start Practice Test" at bounding box center [450, 347] width 128 height 22
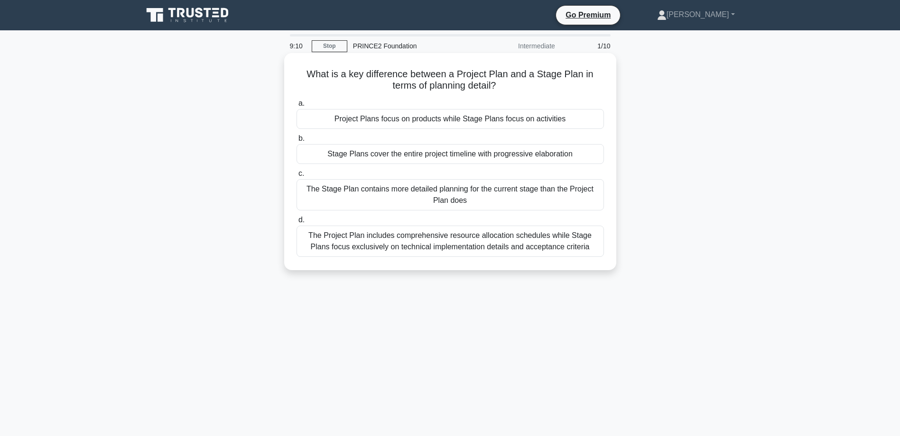
click at [466, 239] on div "The Project Plan includes comprehensive resource allocation schedules while Sta…" at bounding box center [449, 241] width 307 height 31
click at [296, 223] on input "d. The Project Plan includes comprehensive resource allocation schedules while …" at bounding box center [296, 220] width 0 height 6
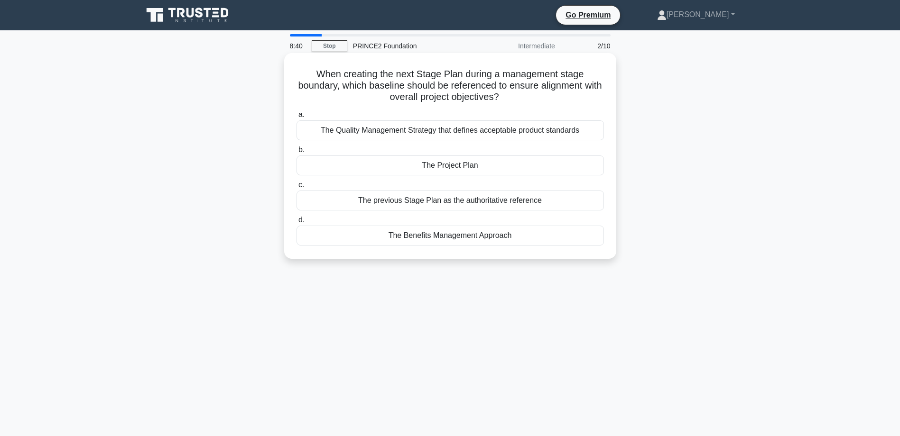
click at [462, 166] on div "The Project Plan" at bounding box center [449, 166] width 307 height 20
click at [296, 153] on input "b. The Project Plan" at bounding box center [296, 150] width 0 height 6
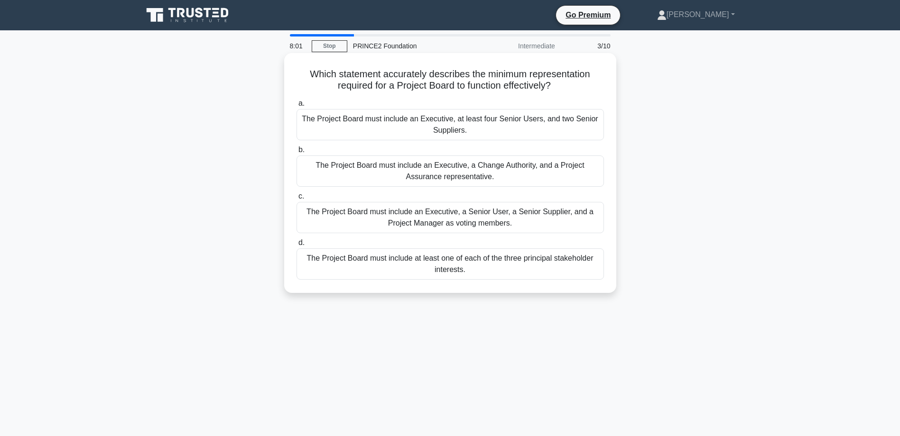
click at [425, 219] on div "The Project Board must include an Executive, a Senior User, a Senior Supplier, …" at bounding box center [449, 217] width 307 height 31
click at [296, 200] on input "c. The Project Board must include an Executive, a Senior User, a Senior Supplie…" at bounding box center [296, 197] width 0 height 6
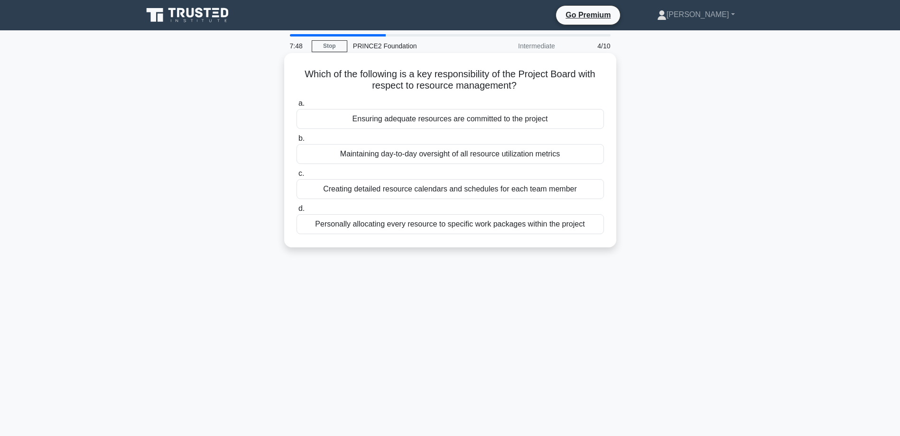
click at [426, 118] on div "Ensuring adequate resources are committed to the project" at bounding box center [449, 119] width 307 height 20
click at [296, 107] on input "a. Ensuring adequate resources are committed to the project" at bounding box center [296, 104] width 0 height 6
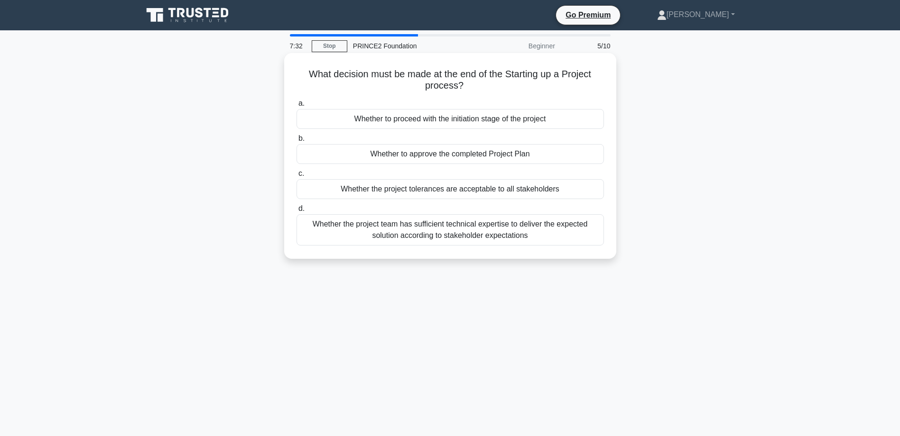
click at [446, 118] on div "Whether to proceed with the initiation stage of the project" at bounding box center [449, 119] width 307 height 20
click at [296, 107] on input "a. Whether to proceed with the initiation stage of the project" at bounding box center [296, 104] width 0 height 6
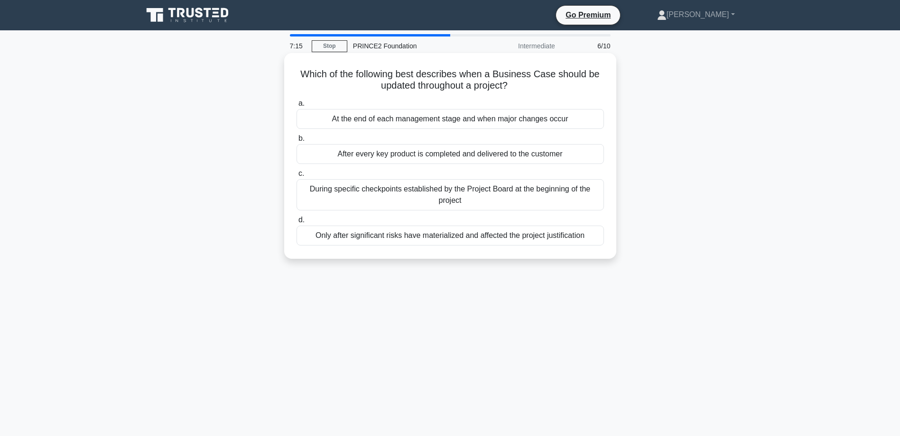
click at [448, 119] on div "At the end of each management stage and when major changes occur" at bounding box center [449, 119] width 307 height 20
click at [296, 107] on input "a. At the end of each management stage and when major changes occur" at bounding box center [296, 104] width 0 height 6
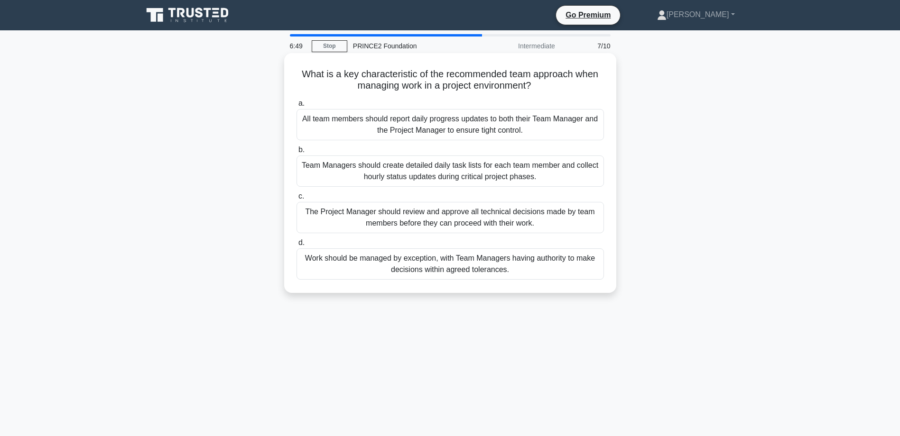
click at [490, 263] on div "Work should be managed by exception, with Team Managers having authority to mak…" at bounding box center [449, 264] width 307 height 31
click at [296, 246] on input "d. Work should be managed by exception, with Team Managers having authority to …" at bounding box center [296, 243] width 0 height 6
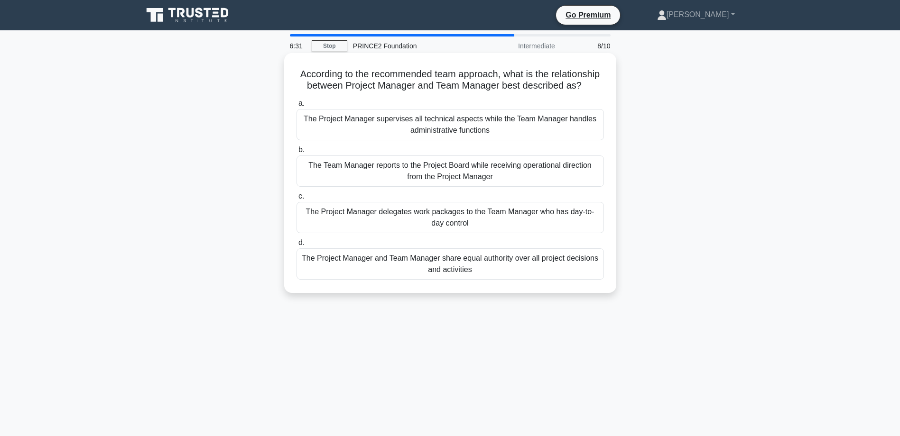
click at [487, 222] on div "The Project Manager delegates work packages to the Team Manager who has day-to-…" at bounding box center [449, 217] width 307 height 31
click at [296, 200] on input "c. The Project Manager delegates work packages to the Team Manager who has day-…" at bounding box center [296, 197] width 0 height 6
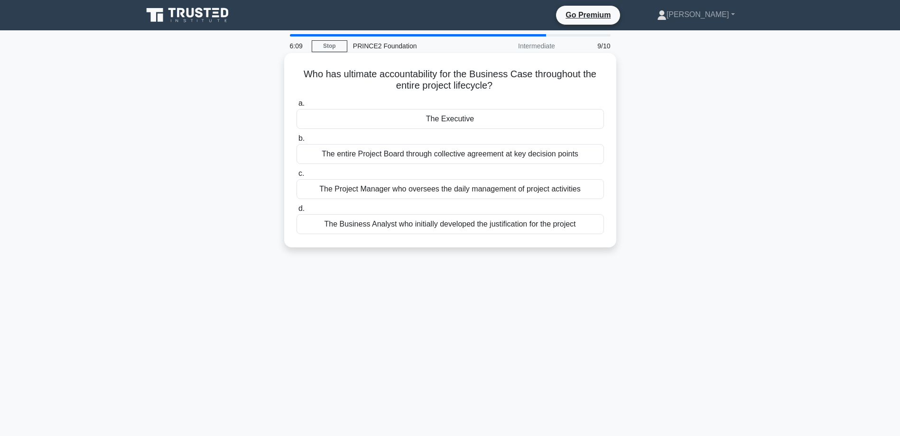
click at [494, 189] on div "The Project Manager who oversees the daily management of project activities" at bounding box center [449, 189] width 307 height 20
click at [296, 177] on input "c. The Project Manager who oversees the daily management of project activities" at bounding box center [296, 174] width 0 height 6
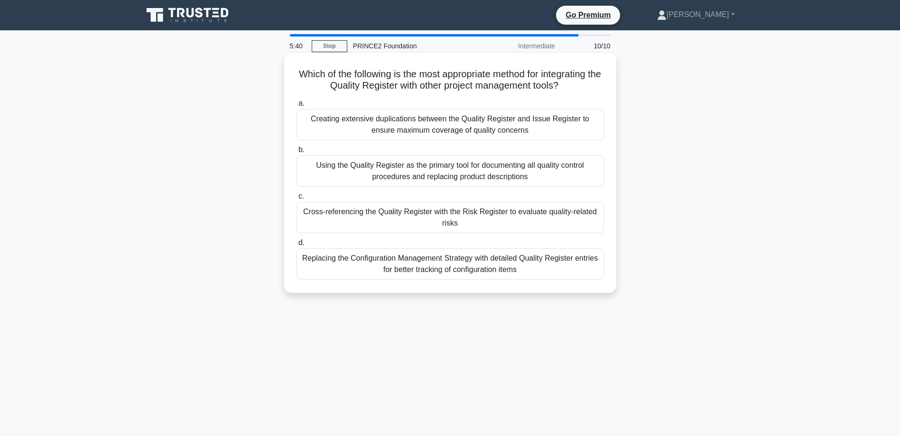
click at [490, 213] on div "Cross-referencing the Quality Register with the Risk Register to evaluate quali…" at bounding box center [449, 217] width 307 height 31
click at [296, 200] on input "c. Cross-referencing the Quality Register with the Risk Register to evaluate qu…" at bounding box center [296, 197] width 0 height 6
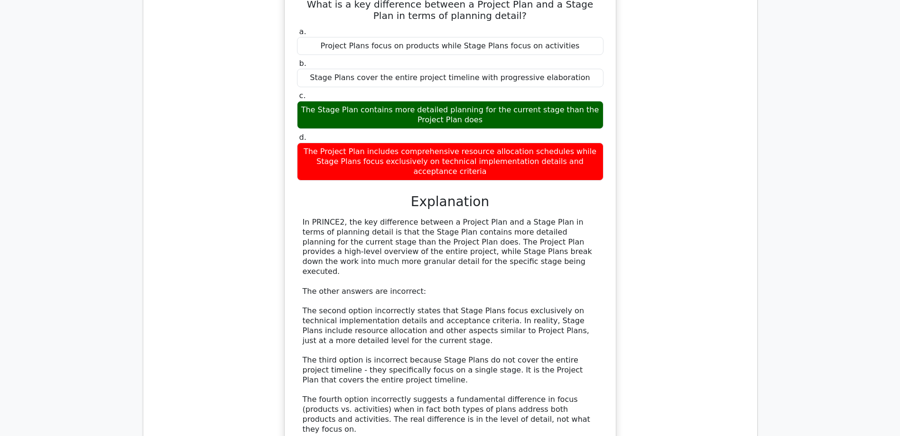
scroll to position [1044, 0]
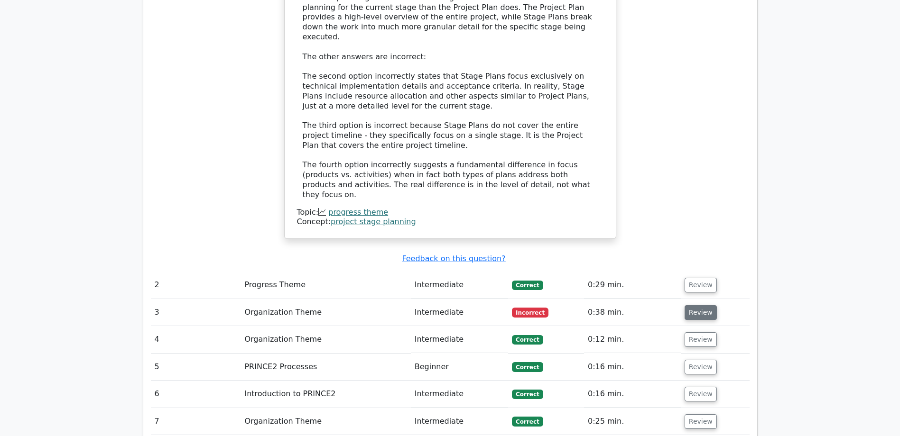
click at [696, 305] on button "Review" at bounding box center [700, 312] width 32 height 15
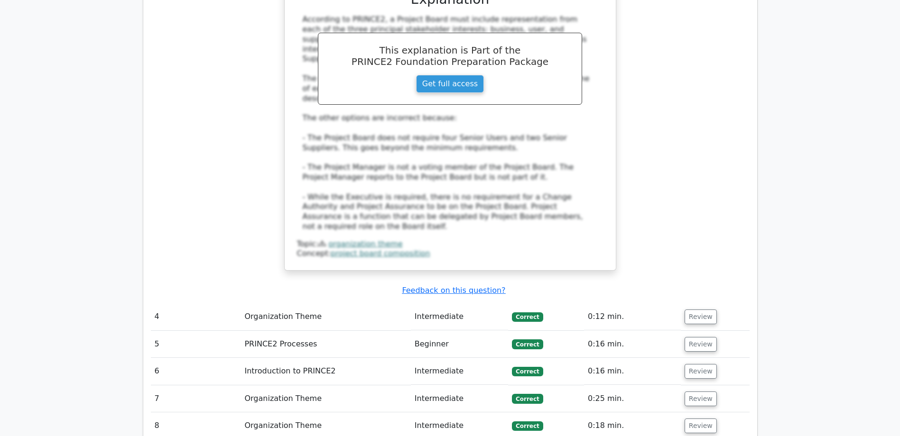
scroll to position [1613, 0]
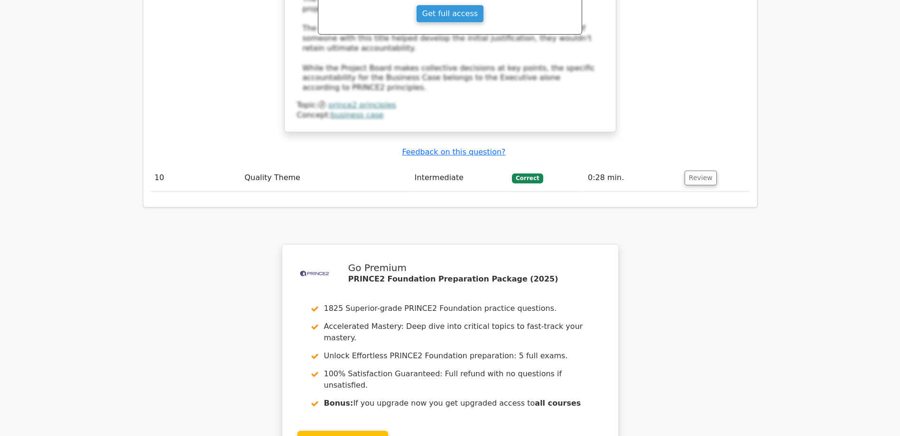
scroll to position [2372, 0]
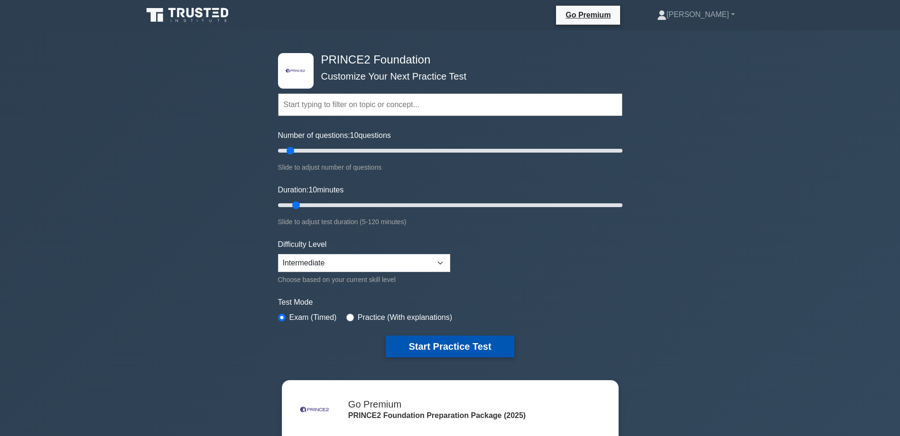
click at [453, 350] on button "Start Practice Test" at bounding box center [450, 347] width 128 height 22
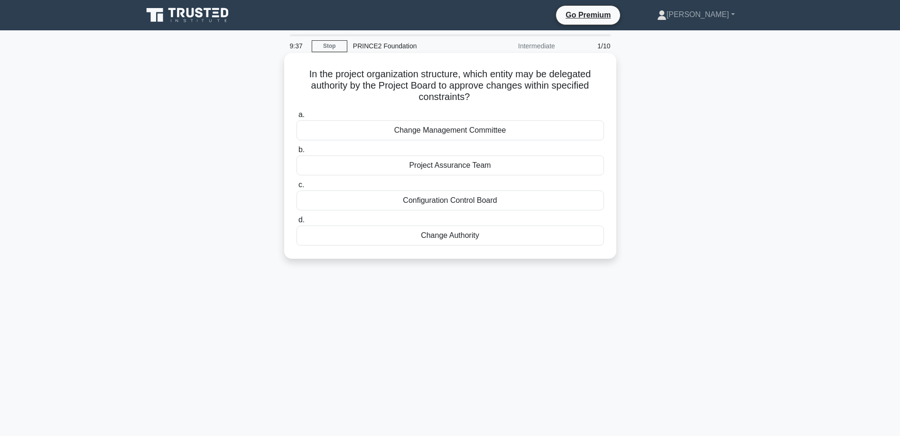
click at [477, 166] on div "Project Assurance Team" at bounding box center [449, 166] width 307 height 20
click at [296, 153] on input "b. Project Assurance Team" at bounding box center [296, 150] width 0 height 6
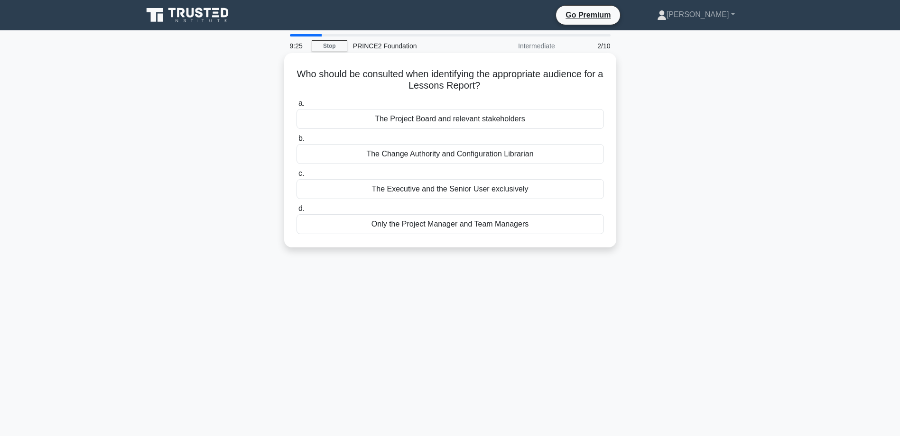
click at [476, 122] on div "The Project Board and relevant stakeholders" at bounding box center [449, 119] width 307 height 20
click at [296, 107] on input "a. The Project Board and relevant stakeholders" at bounding box center [296, 104] width 0 height 6
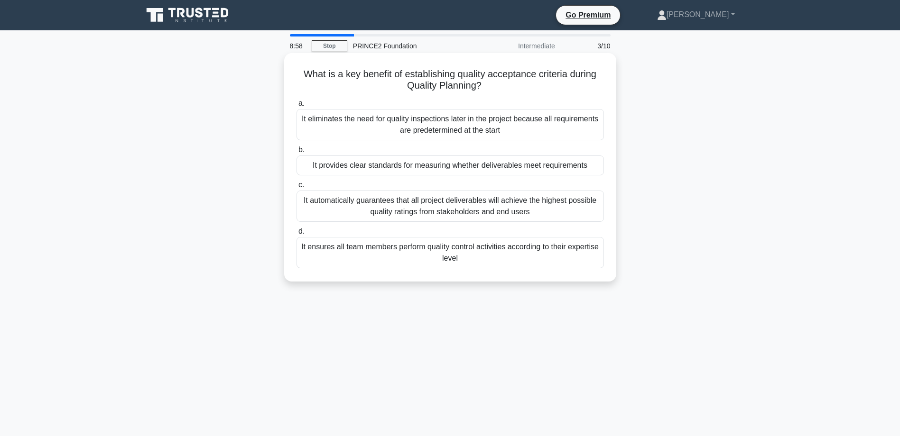
click at [456, 168] on div "It provides clear standards for measuring whether deliverables meet requirements" at bounding box center [449, 166] width 307 height 20
click at [296, 153] on input "b. It provides clear standards for measuring whether deliverables meet requirem…" at bounding box center [296, 150] width 0 height 6
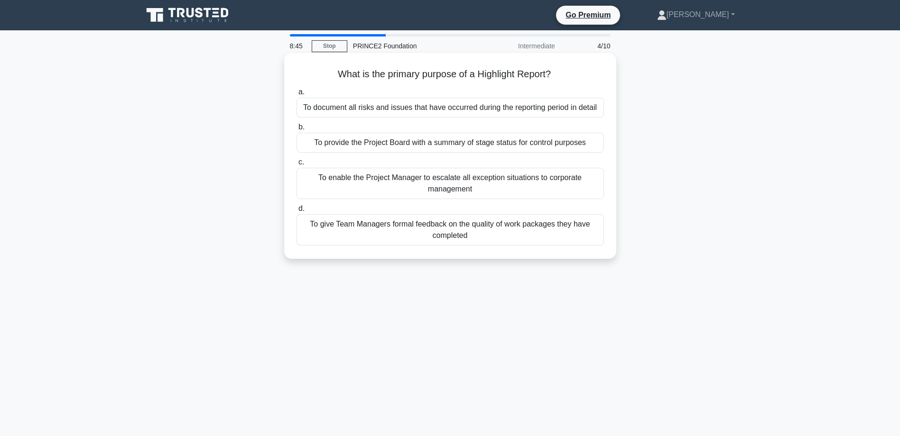
click at [421, 142] on div "To provide the Project Board with a summary of stage status for control purposes" at bounding box center [449, 143] width 307 height 20
click at [296, 130] on input "b. To provide the Project Board with a summary of stage status for control purp…" at bounding box center [296, 127] width 0 height 6
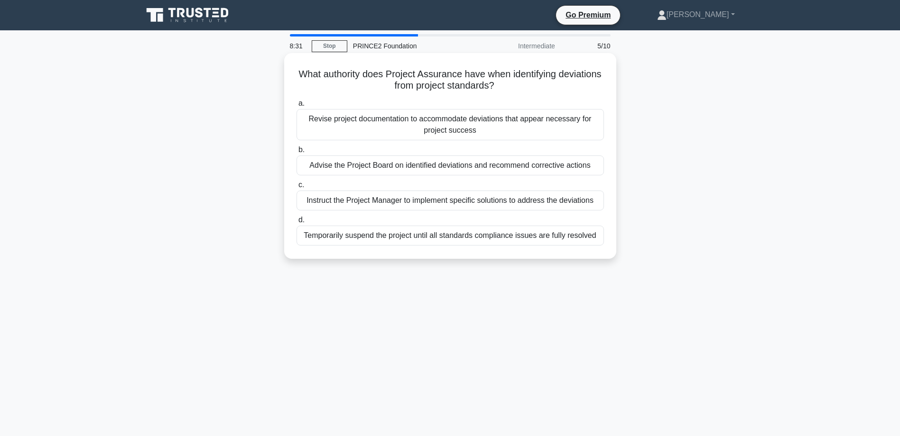
click at [417, 166] on div "Advise the Project Board on identified deviations and recommend corrective acti…" at bounding box center [449, 166] width 307 height 20
click at [296, 153] on input "b. Advise the Project Board on identified deviations and recommend corrective a…" at bounding box center [296, 150] width 0 height 6
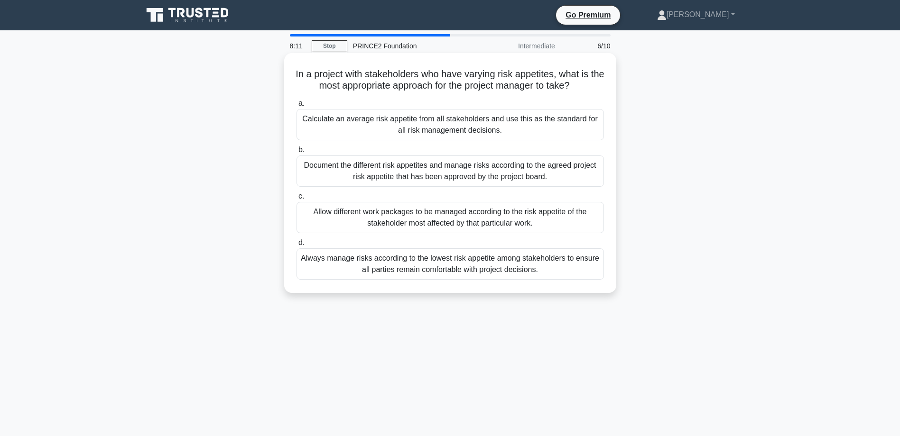
click at [469, 175] on div "Document the different risk appetites and manage risks according to the agreed …" at bounding box center [449, 171] width 307 height 31
click at [296, 153] on input "b. Document the different risk appetites and manage risks according to the agre…" at bounding box center [296, 150] width 0 height 6
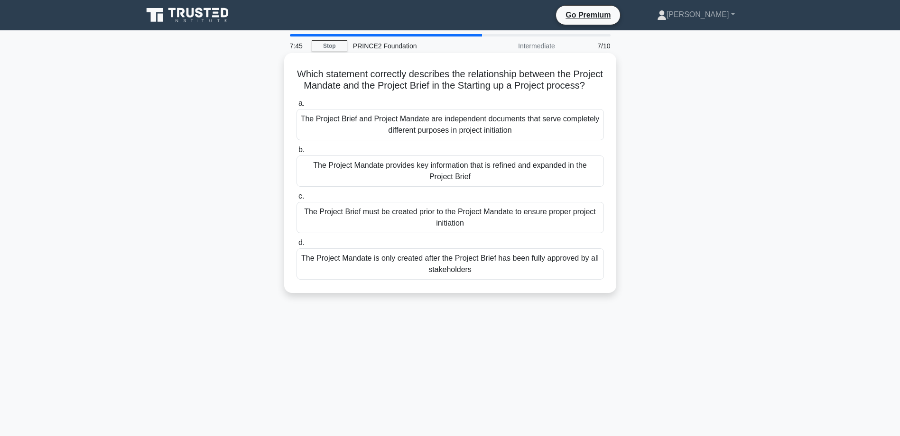
click at [488, 185] on div "The Project Mandate provides key information that is refined and expanded in th…" at bounding box center [449, 171] width 307 height 31
click at [296, 153] on input "b. The Project Mandate provides key information that is refined and expanded in…" at bounding box center [296, 150] width 0 height 6
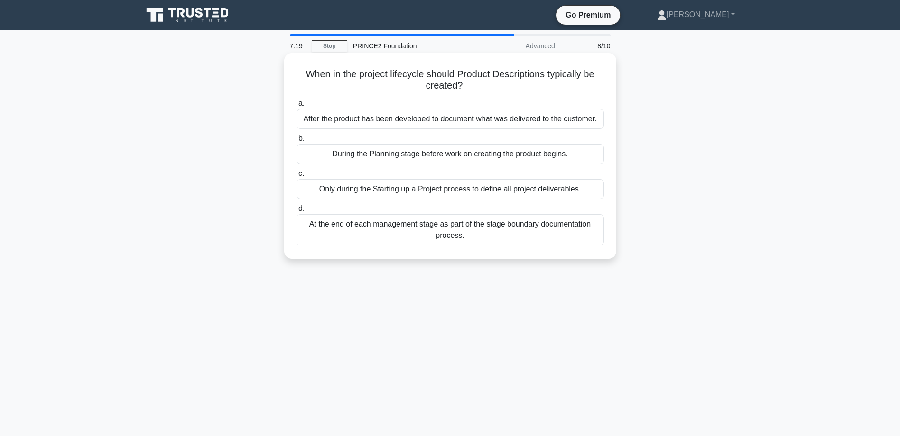
click at [462, 153] on div "During the Planning stage before work on creating the product begins." at bounding box center [449, 154] width 307 height 20
click at [296, 142] on input "b. During the Planning stage before work on creating the product begins." at bounding box center [296, 139] width 0 height 6
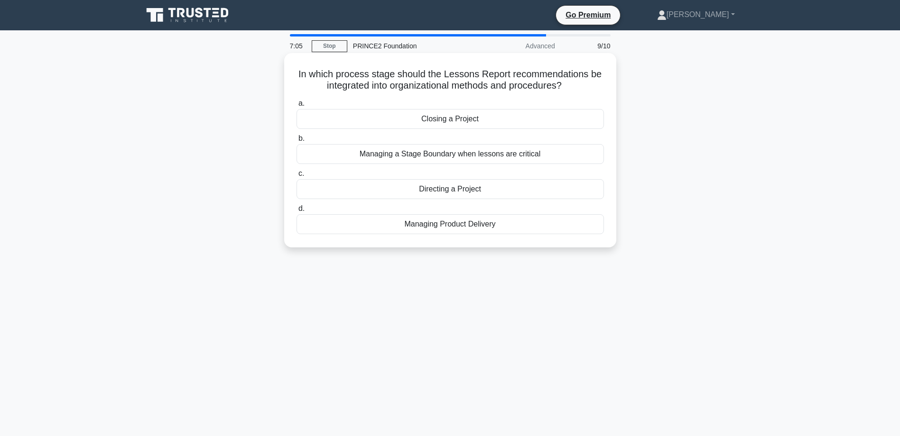
click at [486, 157] on div "Managing a Stage Boundary when lessons are critical" at bounding box center [449, 154] width 307 height 20
click at [296, 142] on input "b. Managing a Stage Boundary when lessons are critical" at bounding box center [296, 139] width 0 height 6
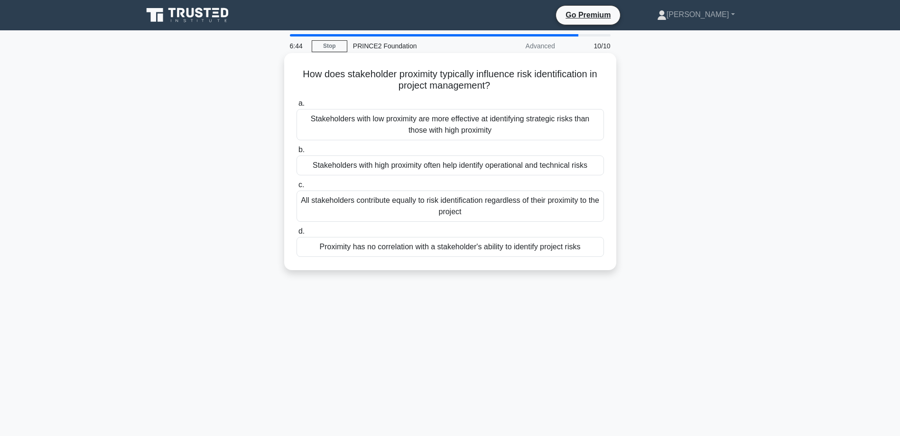
click at [516, 249] on div "Proximity has no correlation with a stakeholder's ability to identify project r…" at bounding box center [449, 247] width 307 height 20
click at [296, 235] on input "d. Proximity has no correlation with a stakeholder's ability to identify projec…" at bounding box center [296, 232] width 0 height 6
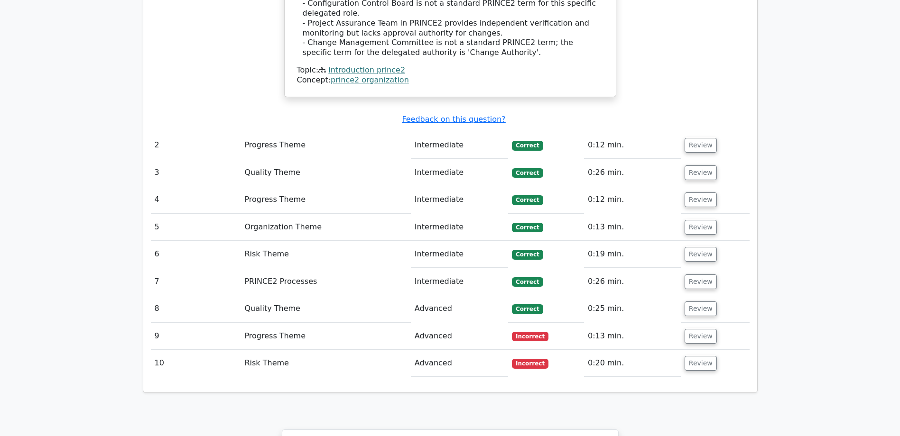
scroll to position [1091, 0]
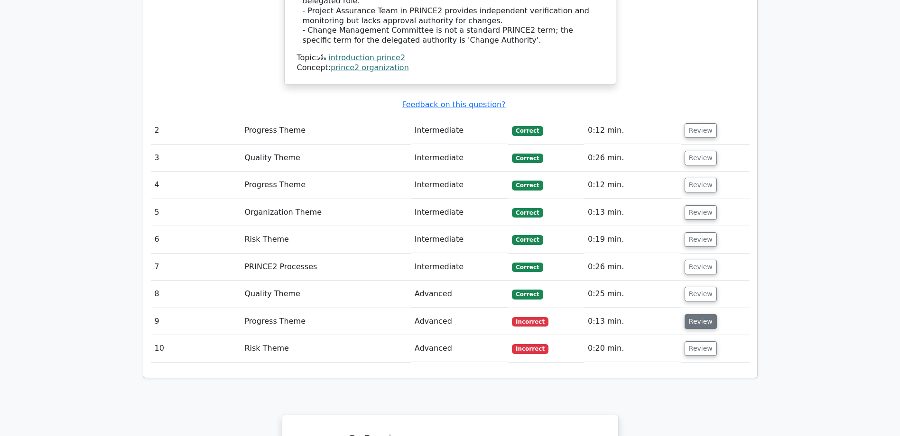
click at [699, 314] on button "Review" at bounding box center [700, 321] width 32 height 15
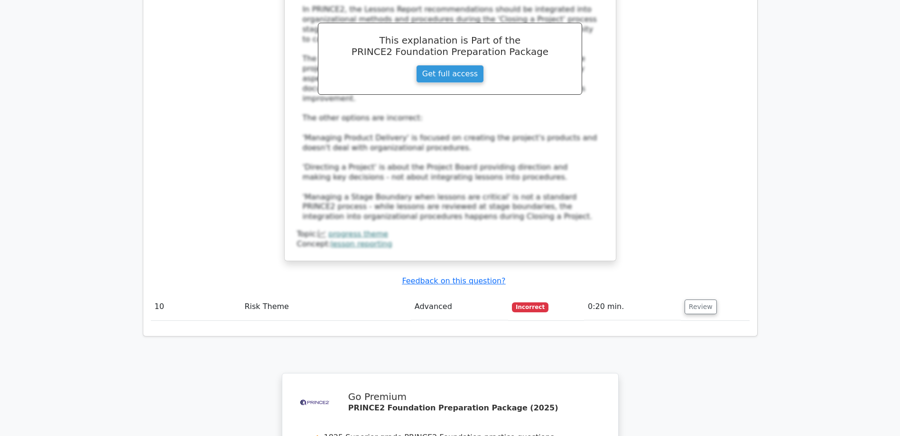
scroll to position [1660, 0]
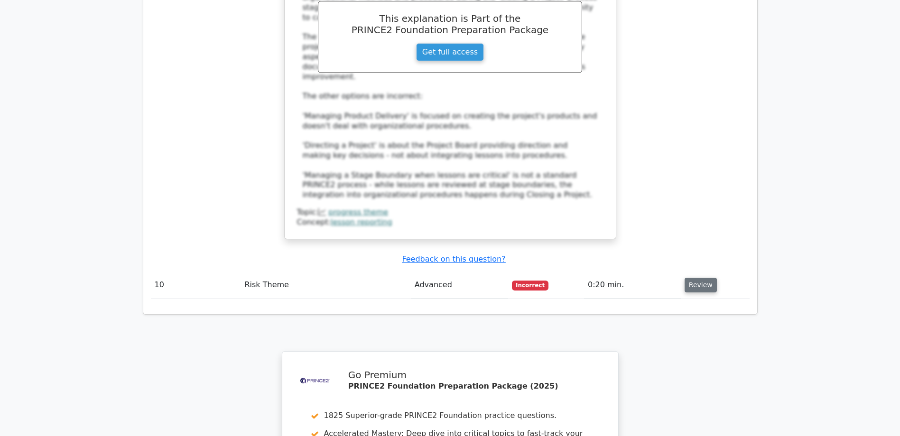
click at [696, 278] on button "Review" at bounding box center [700, 285] width 32 height 15
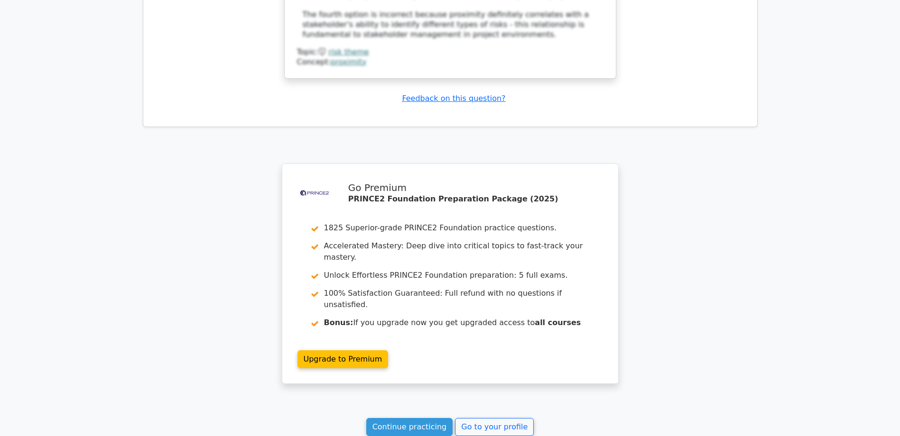
scroll to position [2418, 0]
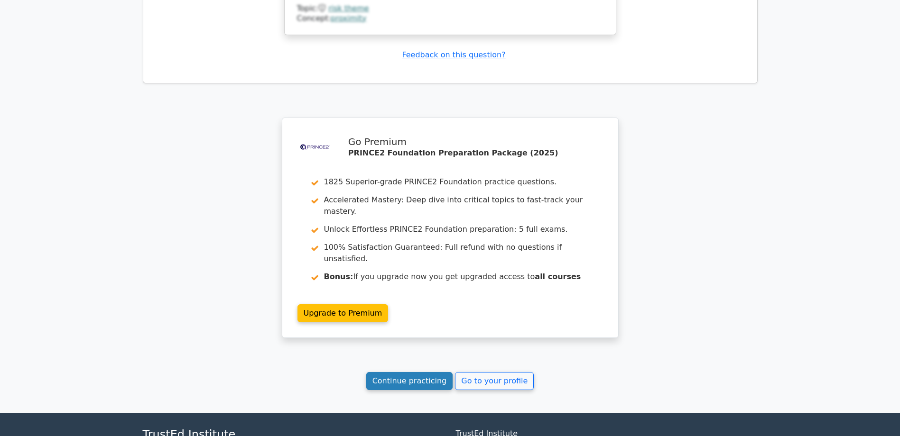
click at [407, 372] on link "Continue practicing" at bounding box center [409, 381] width 87 height 18
